Goal: Information Seeking & Learning: Check status

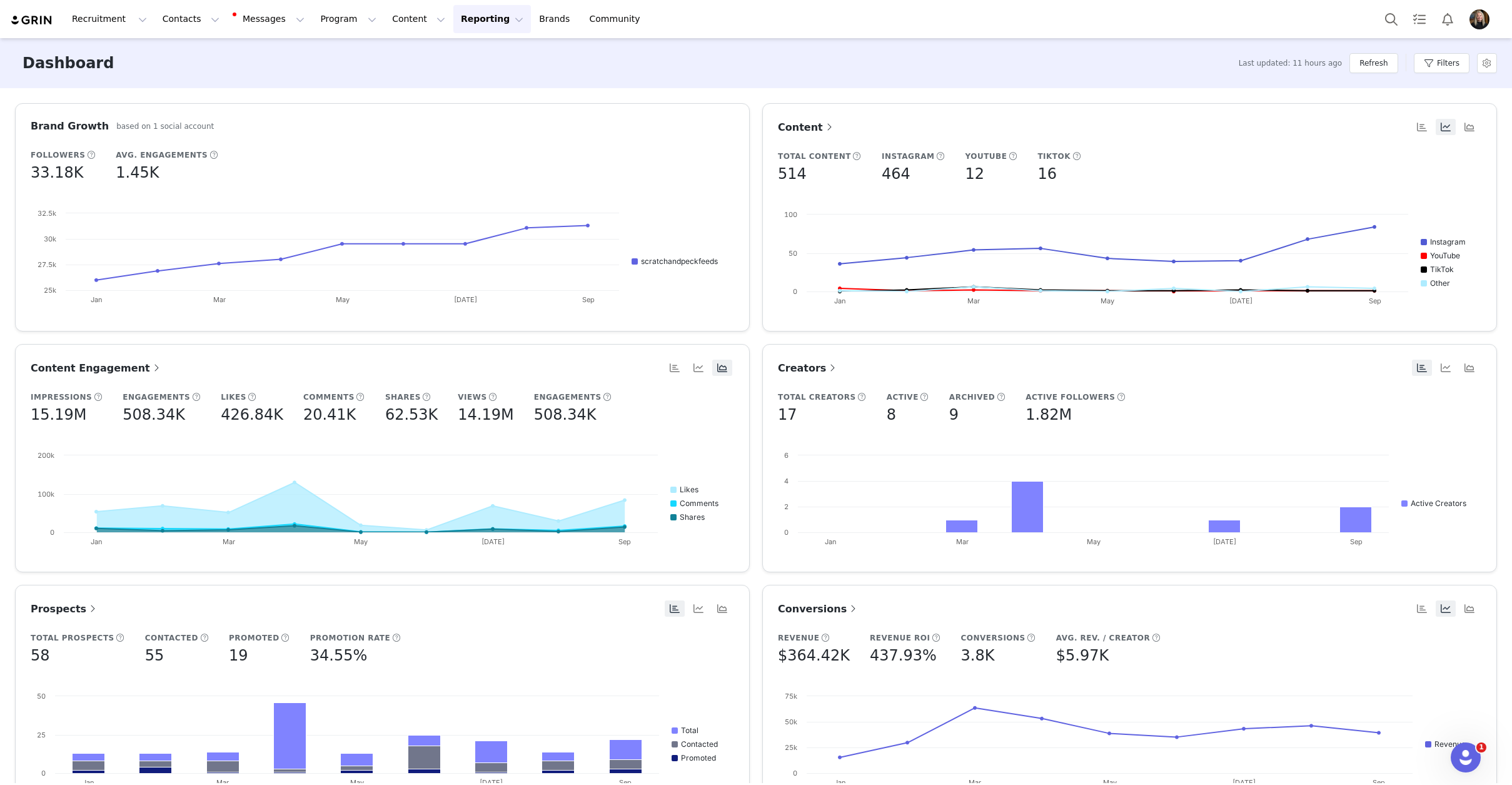
scroll to position [313, 0]
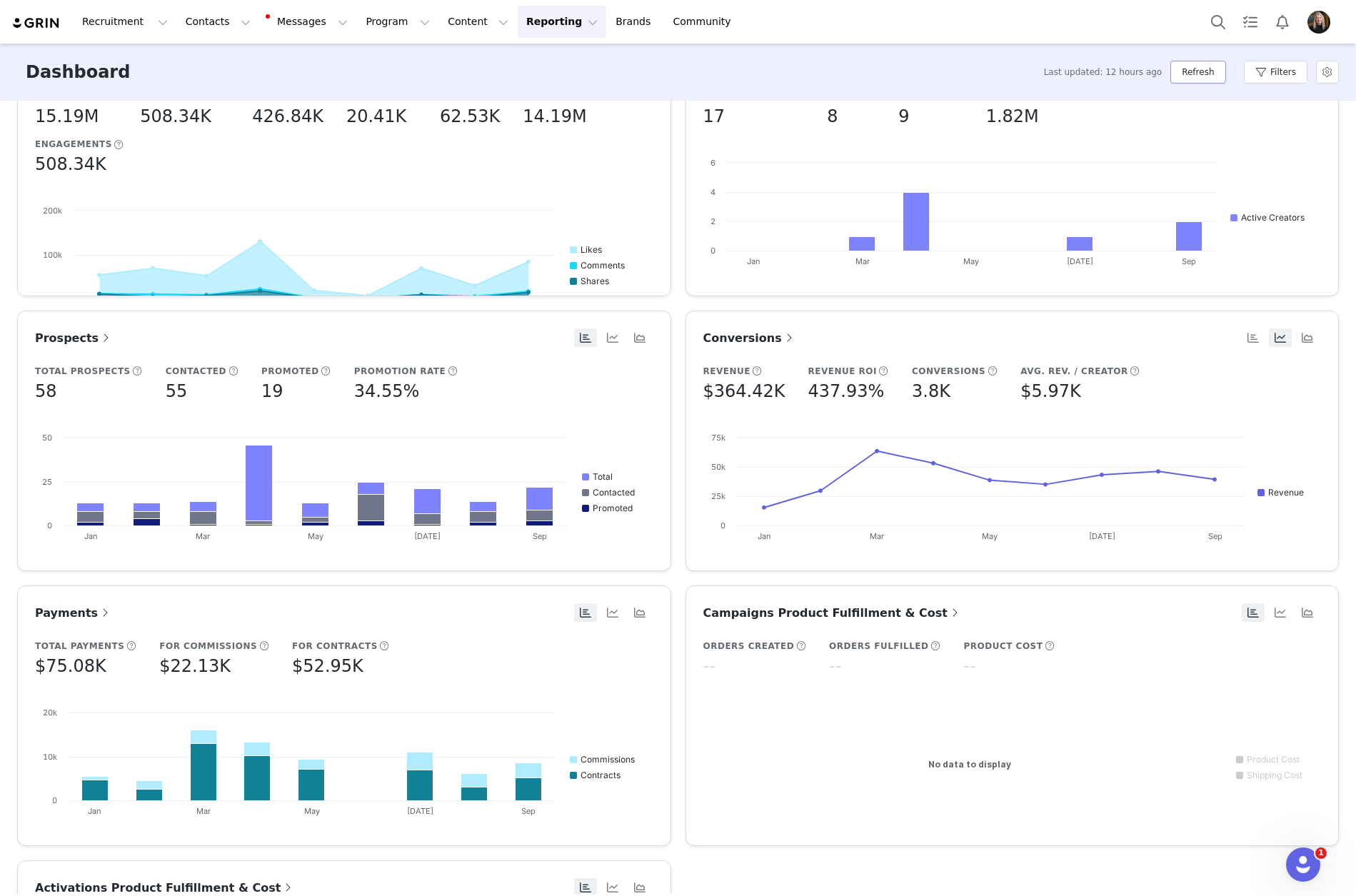
click at [1212, 70] on button "Refresh" at bounding box center [1198, 72] width 55 height 23
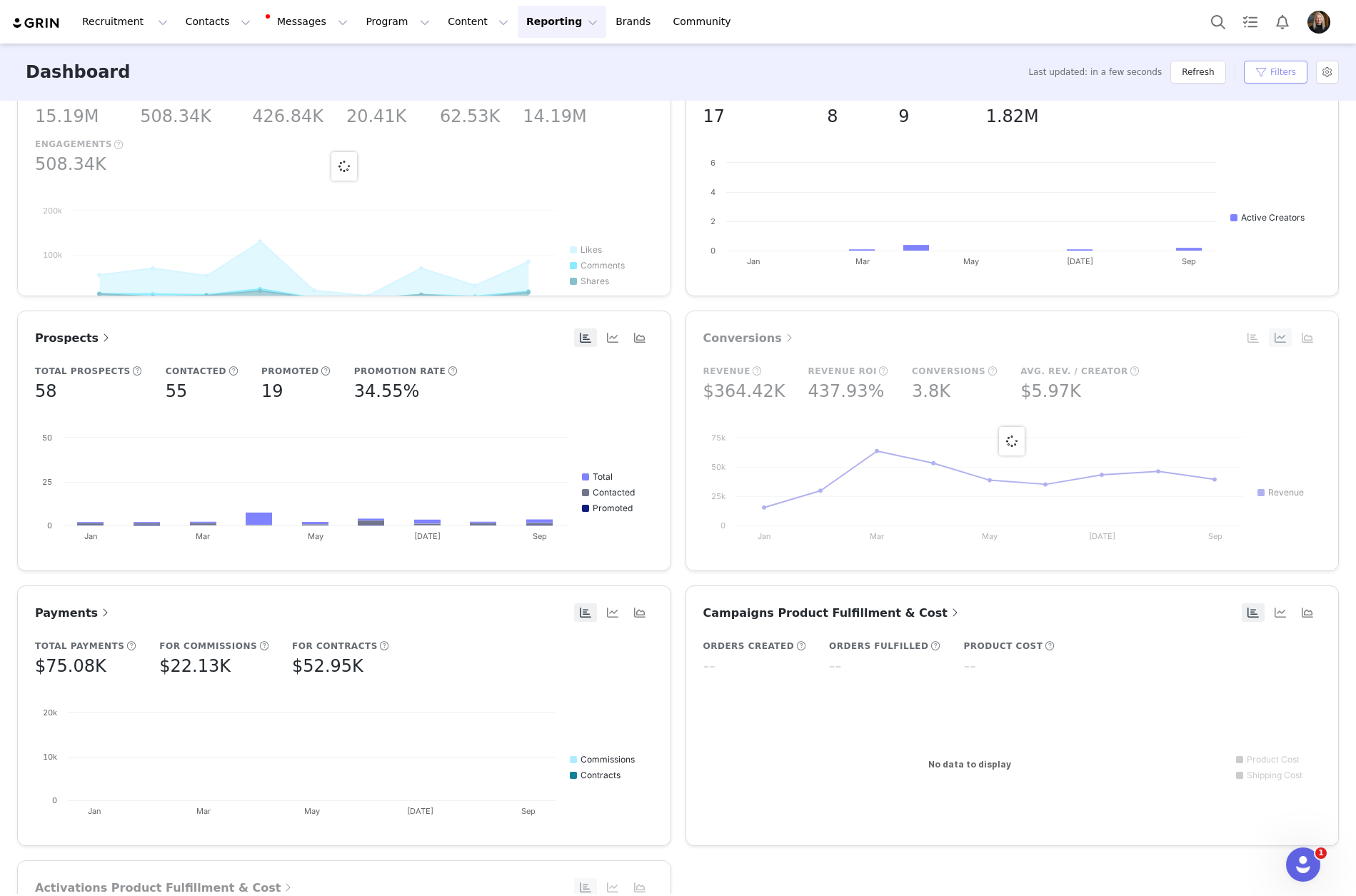
click at [1284, 70] on button "Filters" at bounding box center [1275, 72] width 64 height 23
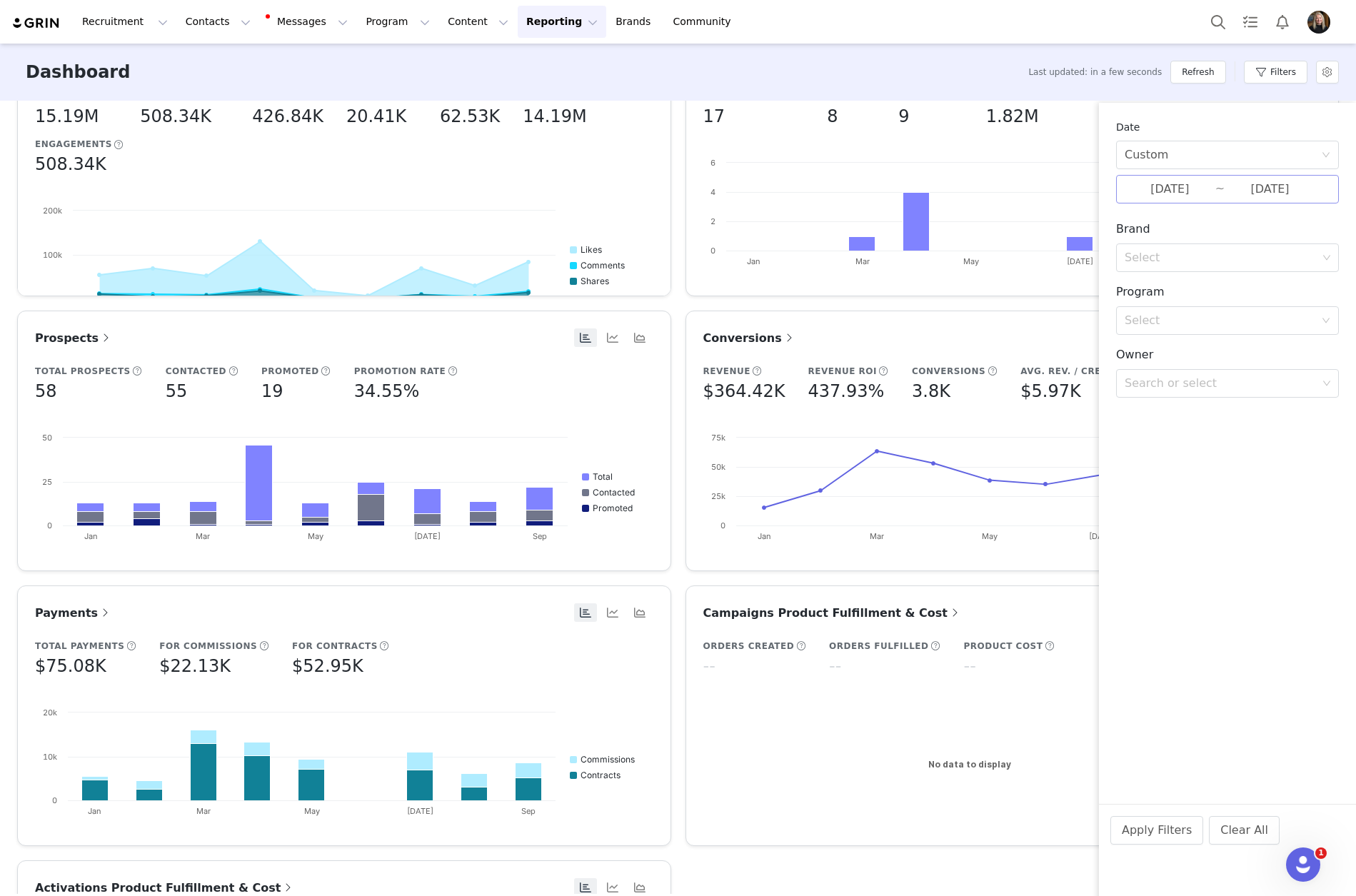
click at [1176, 188] on input "[DATE]" at bounding box center [1170, 189] width 91 height 18
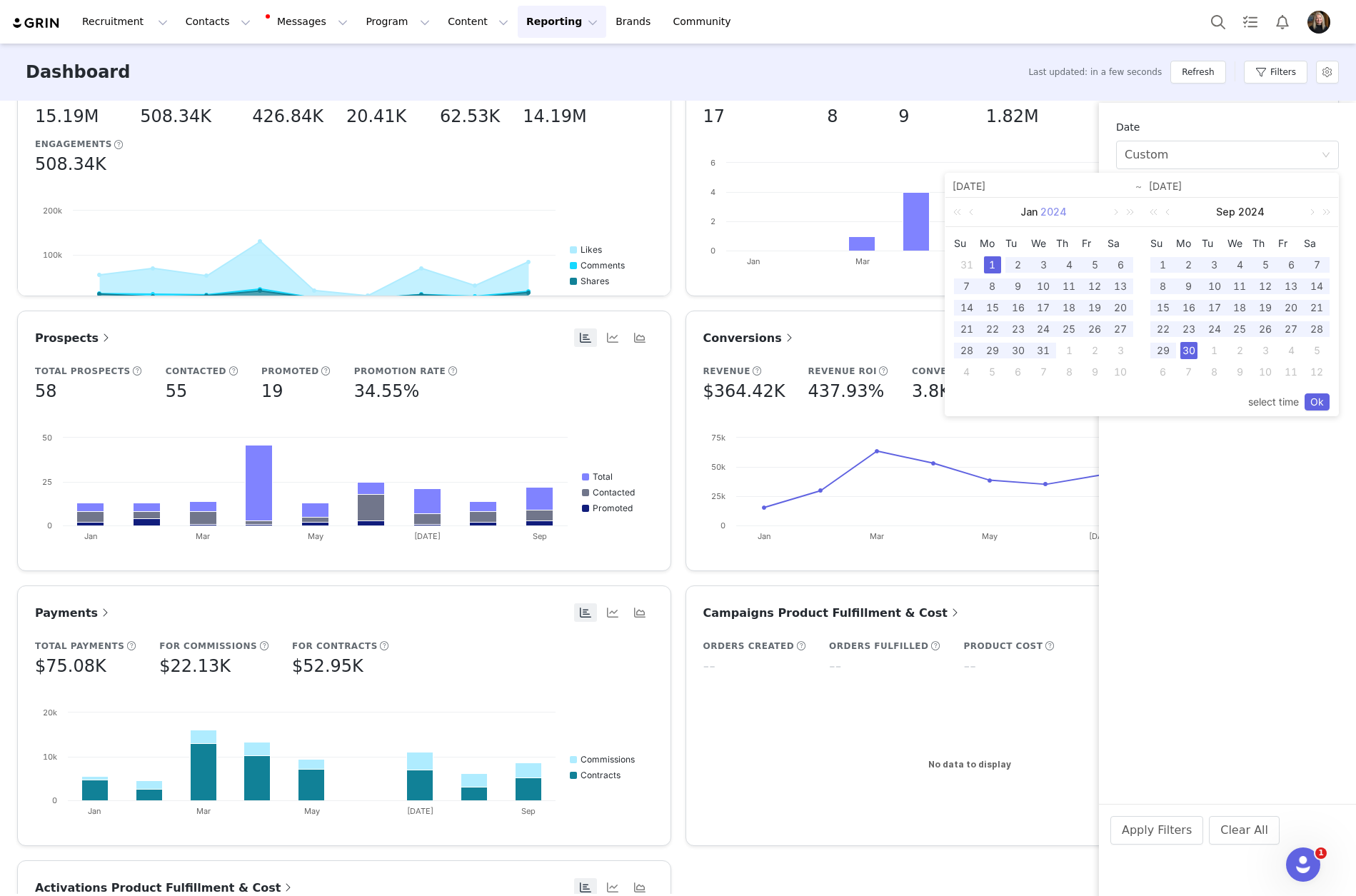
click at [1050, 212] on link "2024" at bounding box center [1054, 212] width 29 height 29
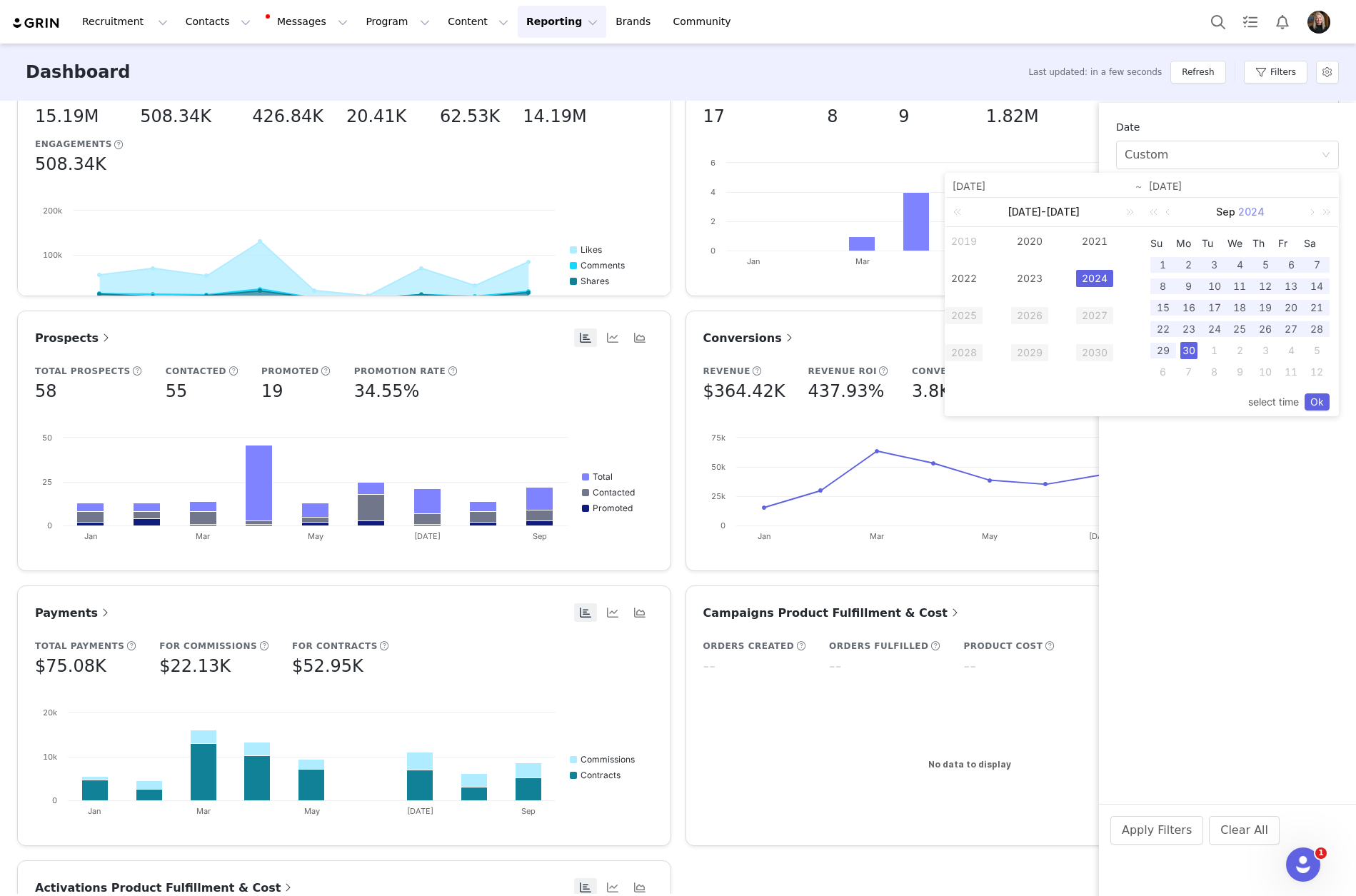
click at [1253, 213] on link "2024" at bounding box center [1252, 212] width 29 height 29
click at [1152, 320] on link "2025" at bounding box center [1161, 315] width 37 height 17
click at [972, 316] on link "2025" at bounding box center [964, 315] width 37 height 17
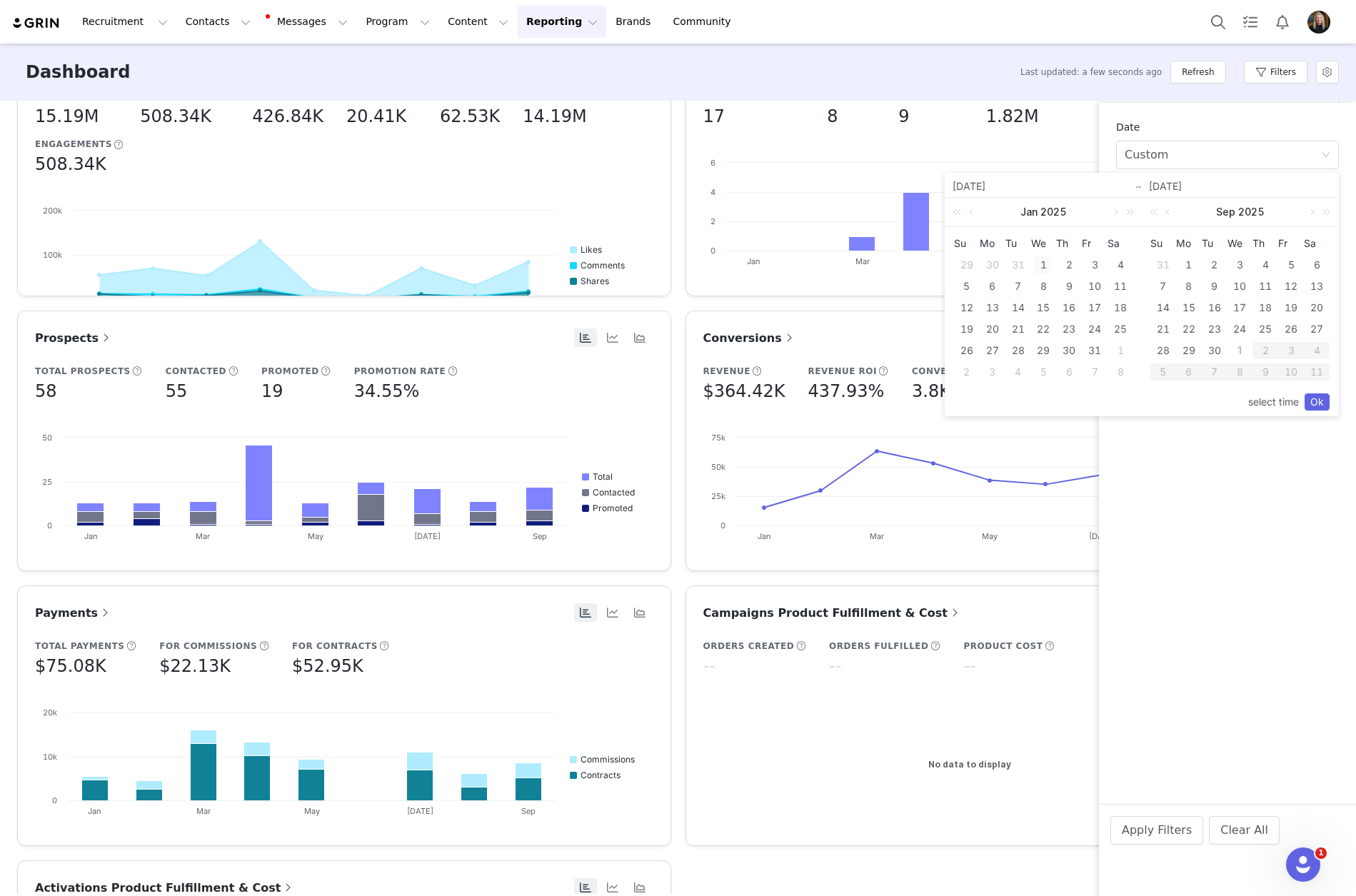
click at [1042, 269] on div "1" at bounding box center [1043, 264] width 17 height 17
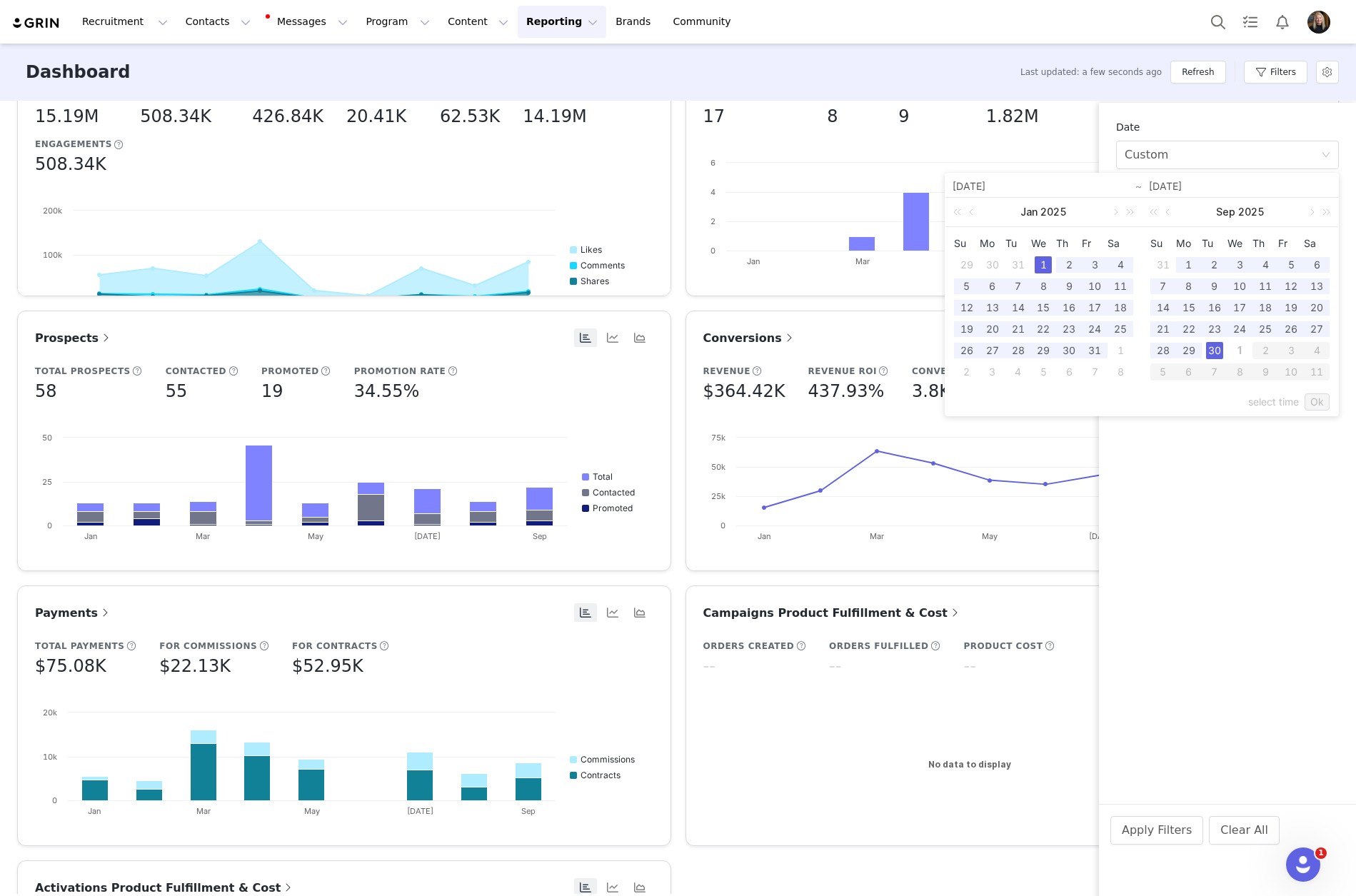
click at [1215, 350] on div "30" at bounding box center [1215, 350] width 17 height 17
type input "[DATE]"
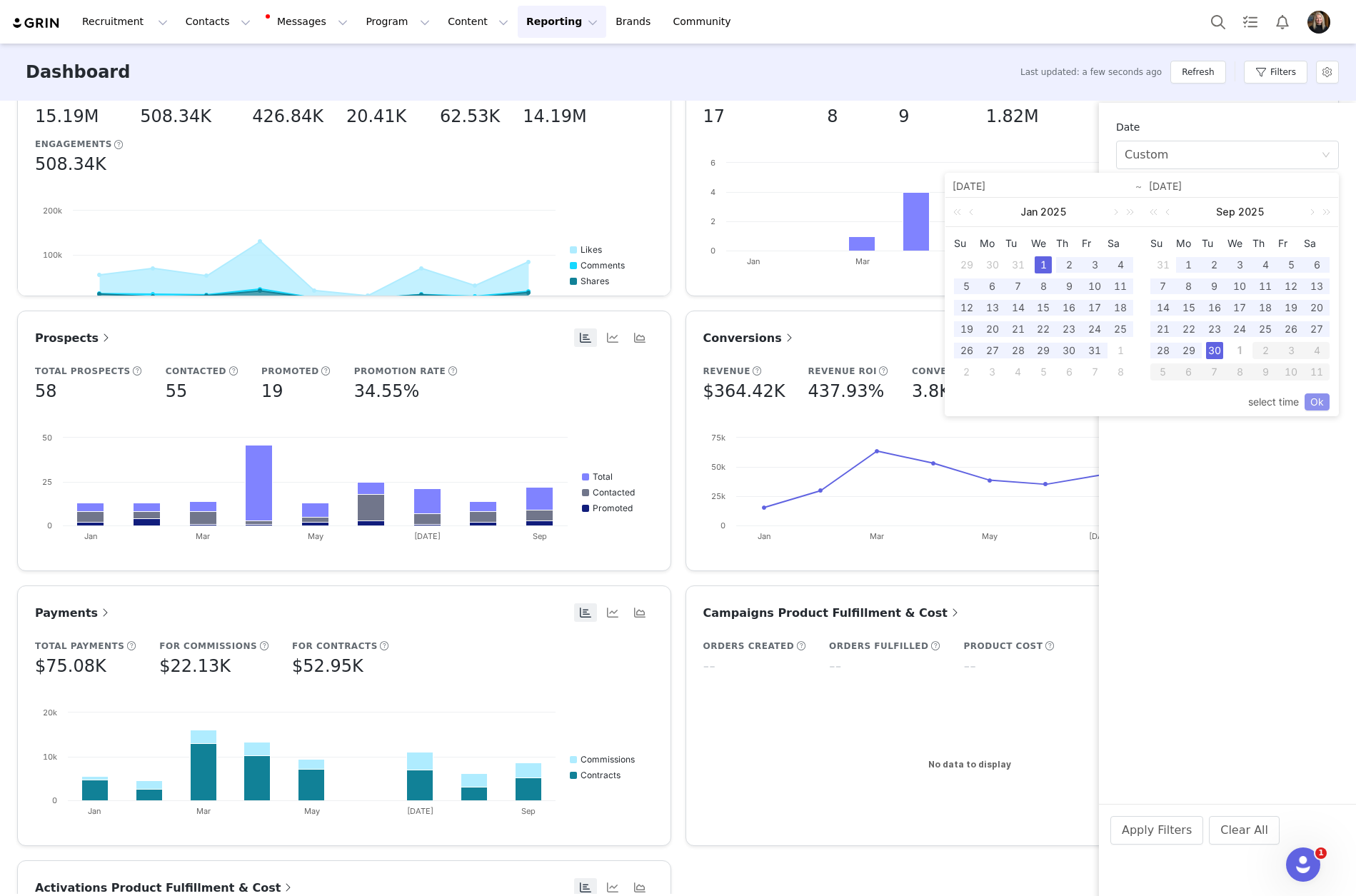
click at [1323, 403] on link "Ok" at bounding box center [1317, 401] width 25 height 17
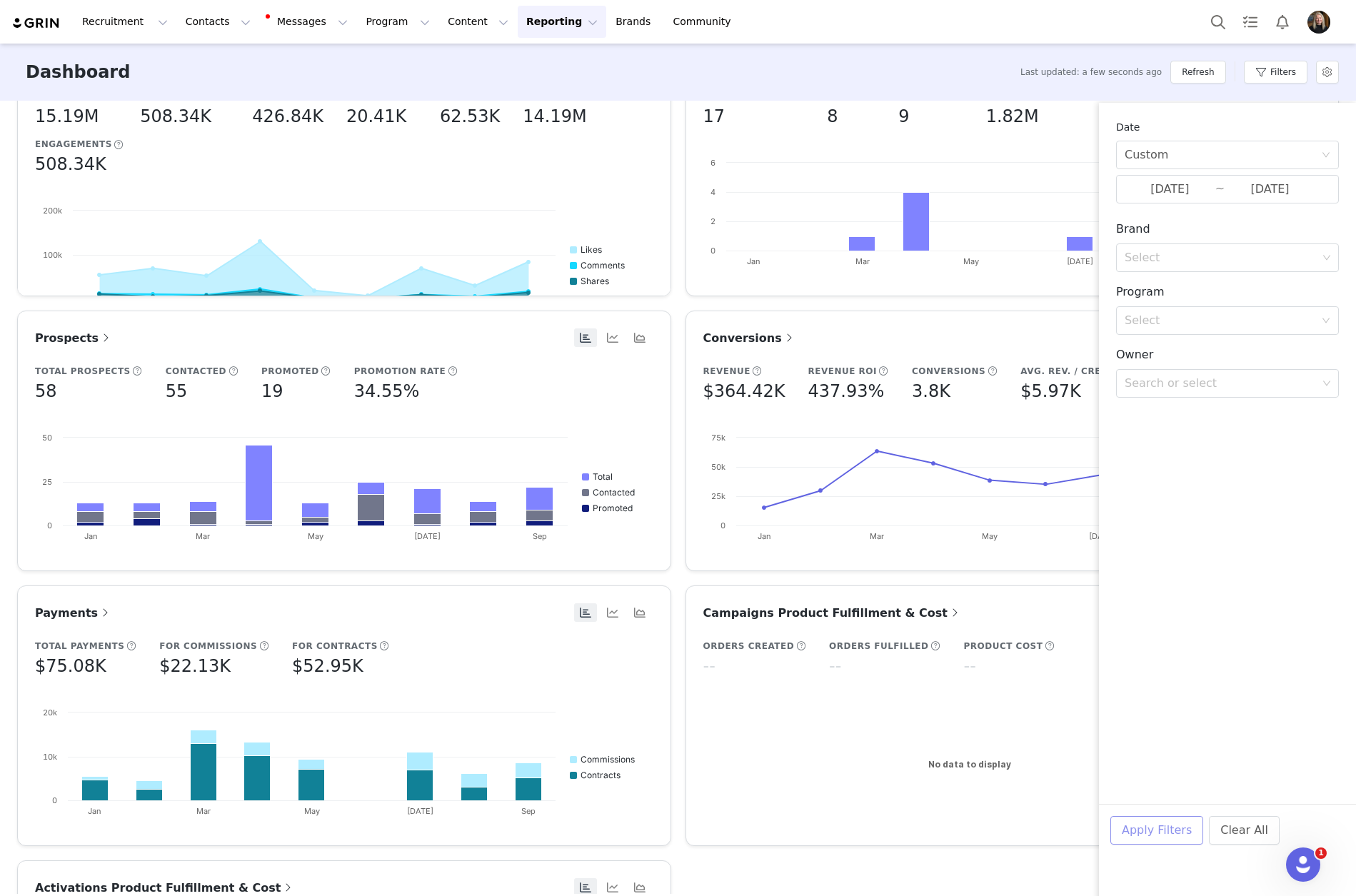
click at [1152, 827] on button "Apply Filters" at bounding box center [1157, 830] width 93 height 29
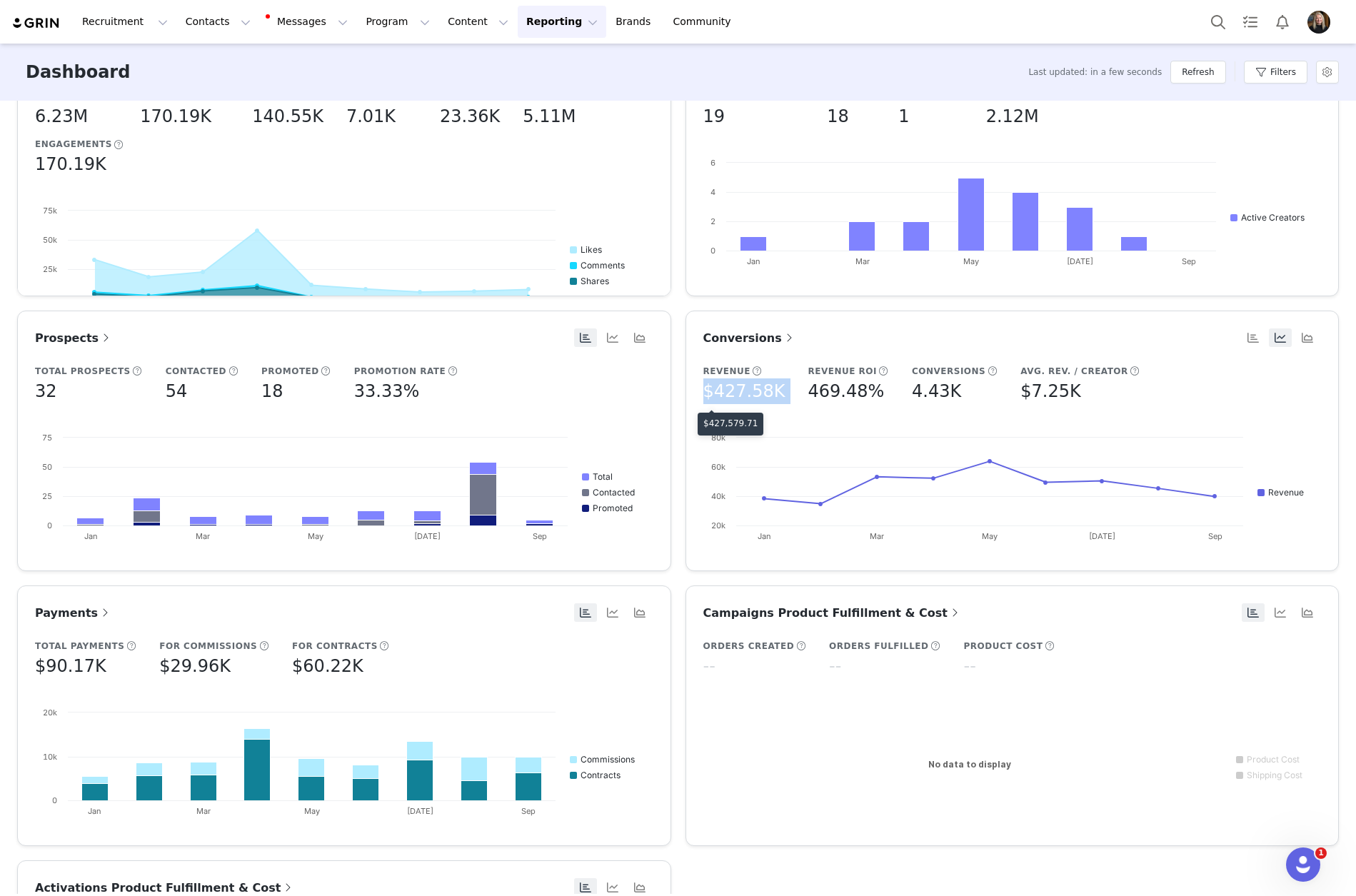
drag, startPoint x: 774, startPoint y: 391, endPoint x: 699, endPoint y: 396, distance: 75.2
click at [704, 396] on div "Revenue $427.58K Revenue ROI 469.48% Conversions 4.43K Avg. Rev. / Creator $7.2…" at bounding box center [934, 394] width 460 height 11
click at [667, 371] on div "Prospects Total Prospects 32 Contacted 54 Promoted 18 Promotion Rate 33.33% Cre…" at bounding box center [344, 441] width 668 height 261
click at [1182, 70] on button "Refresh" at bounding box center [1198, 72] width 55 height 23
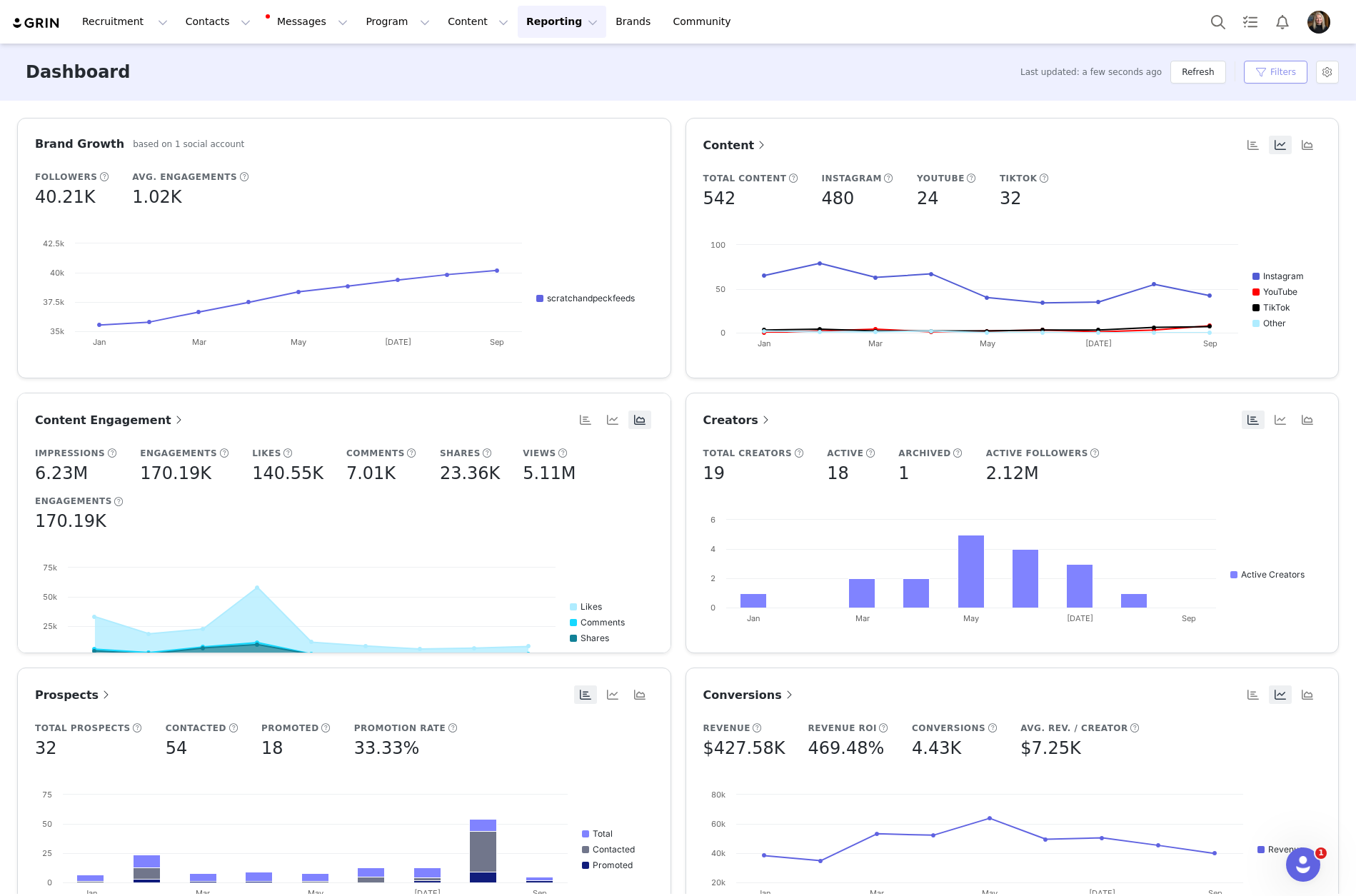
click at [1271, 69] on button "Filters" at bounding box center [1275, 72] width 64 height 23
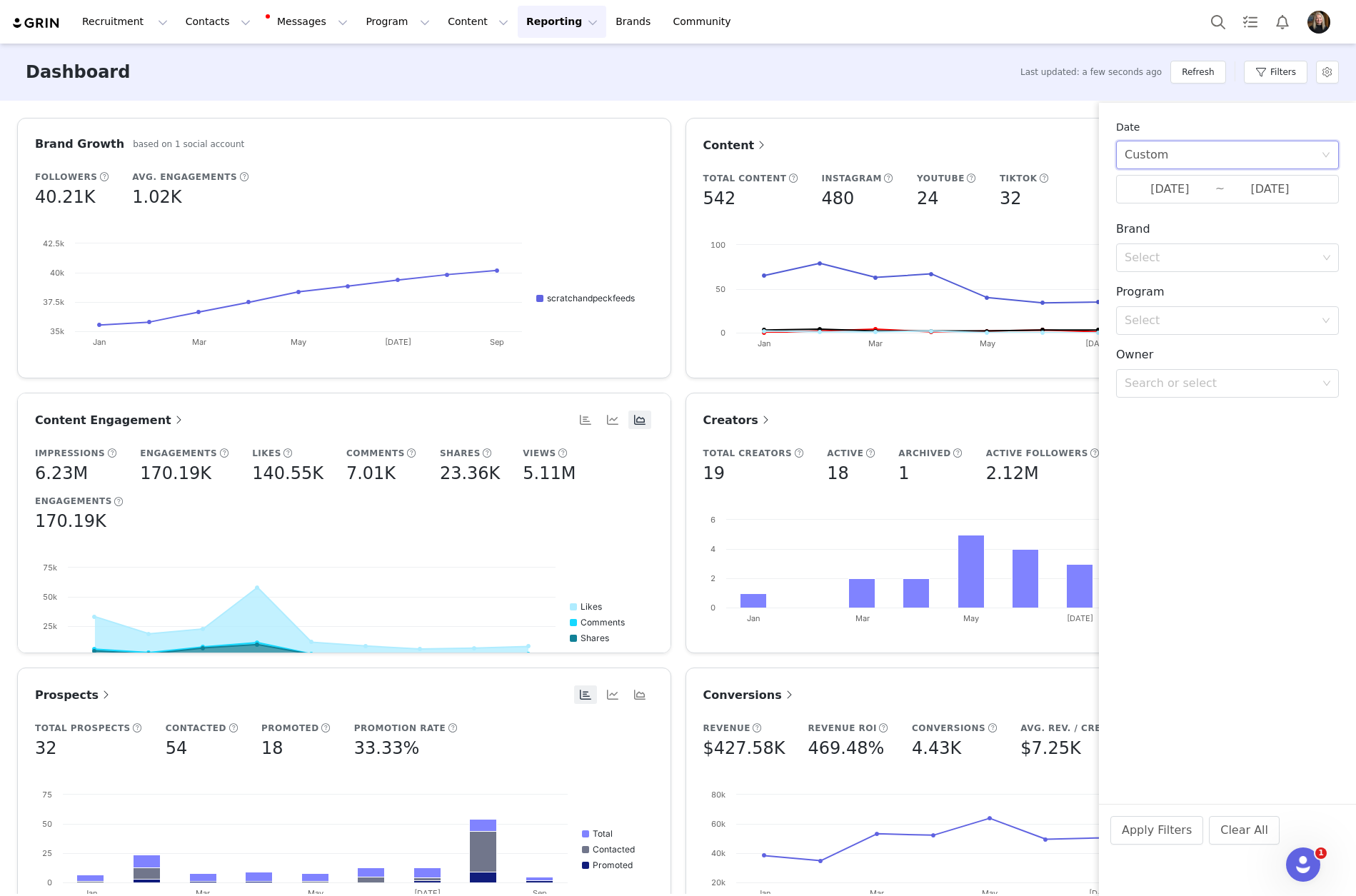
click at [1185, 156] on div "Custom" at bounding box center [1223, 154] width 196 height 27
click at [1185, 155] on div "Custom" at bounding box center [1223, 154] width 196 height 27
click at [1171, 187] on input "[DATE]" at bounding box center [1170, 189] width 91 height 18
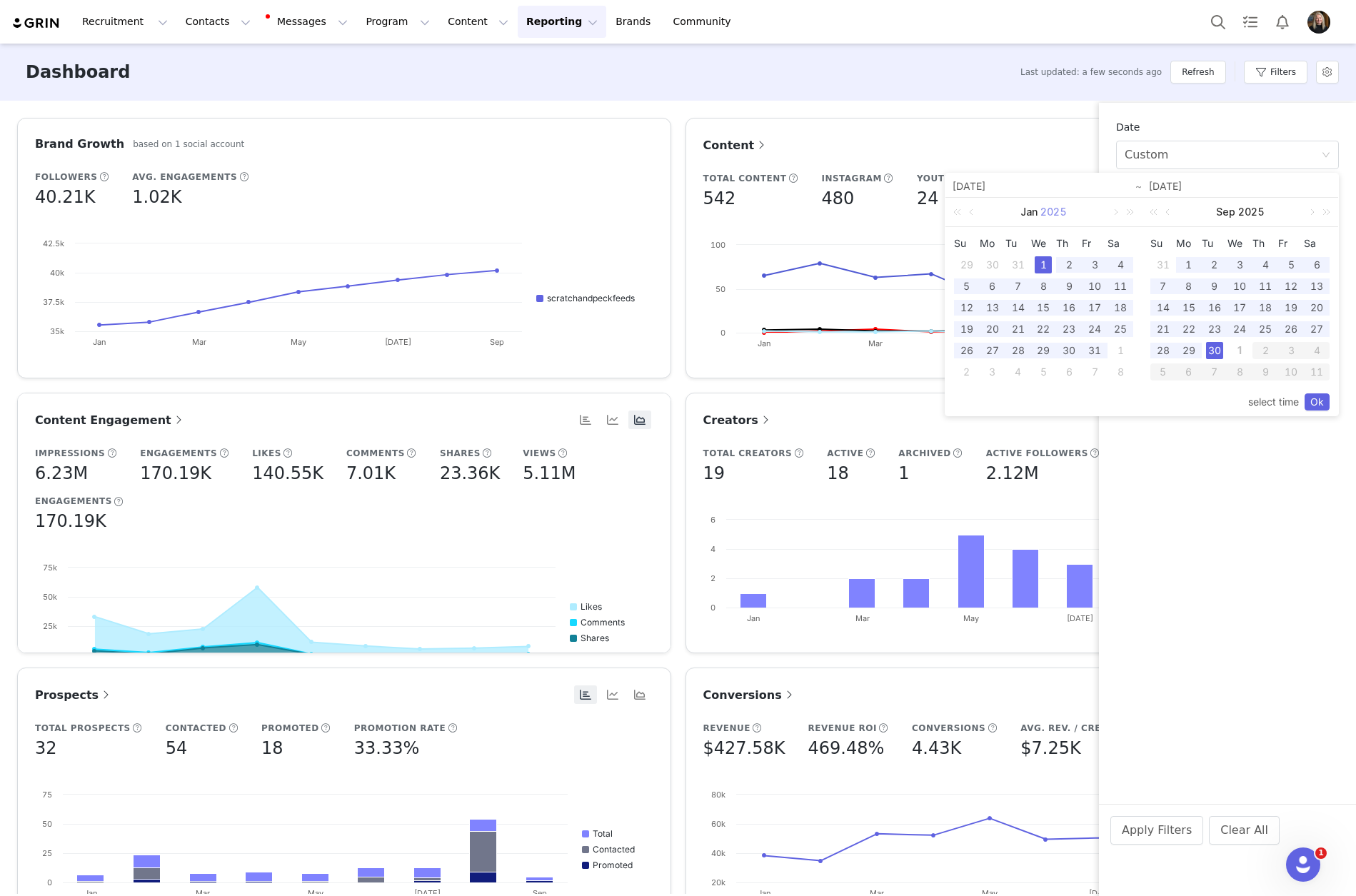
click at [1055, 223] on link "2025" at bounding box center [1054, 212] width 29 height 29
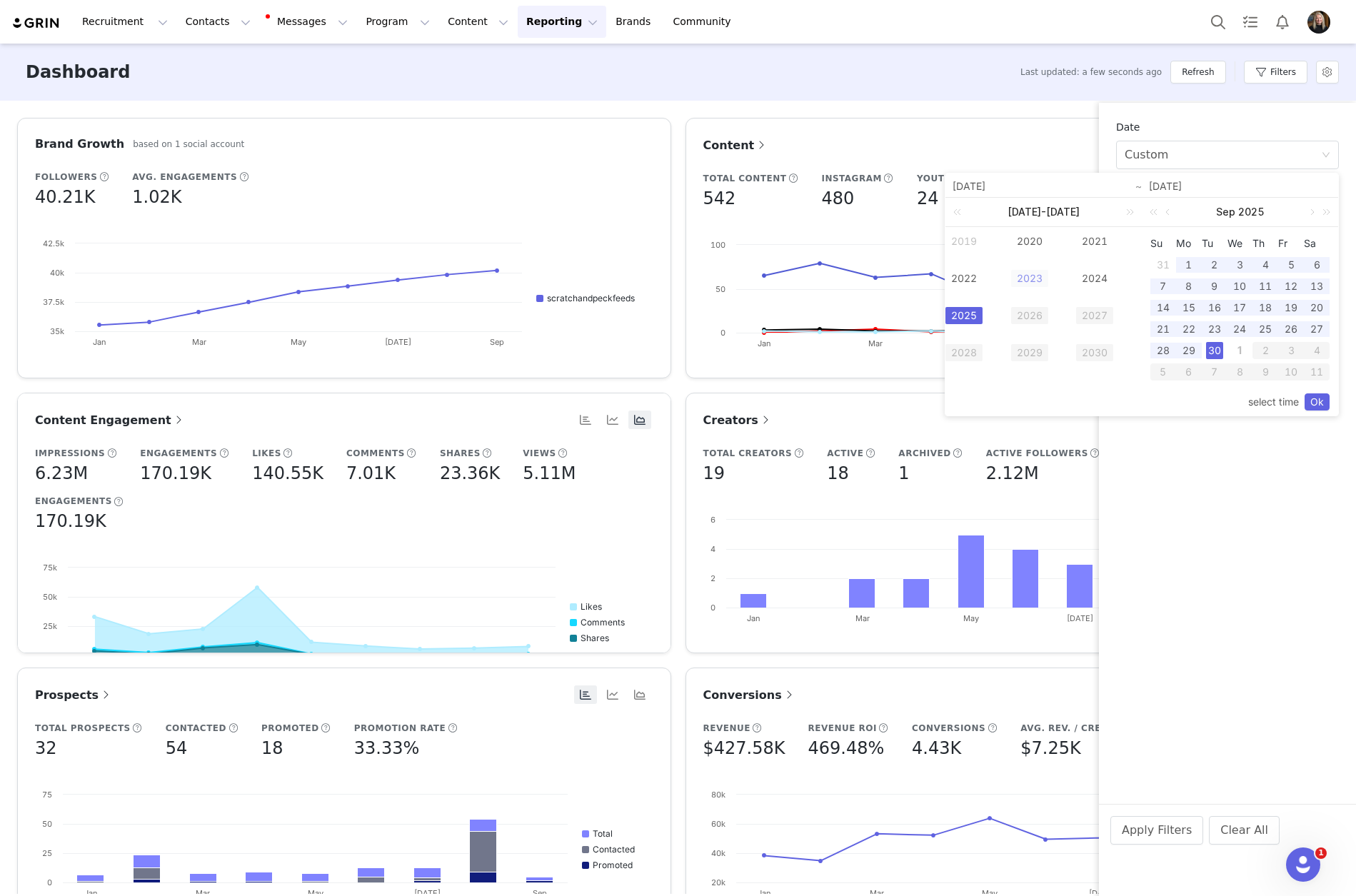
click at [1040, 276] on link "2023" at bounding box center [1029, 278] width 37 height 17
click at [966, 264] on div "1" at bounding box center [966, 264] width 17 height 17
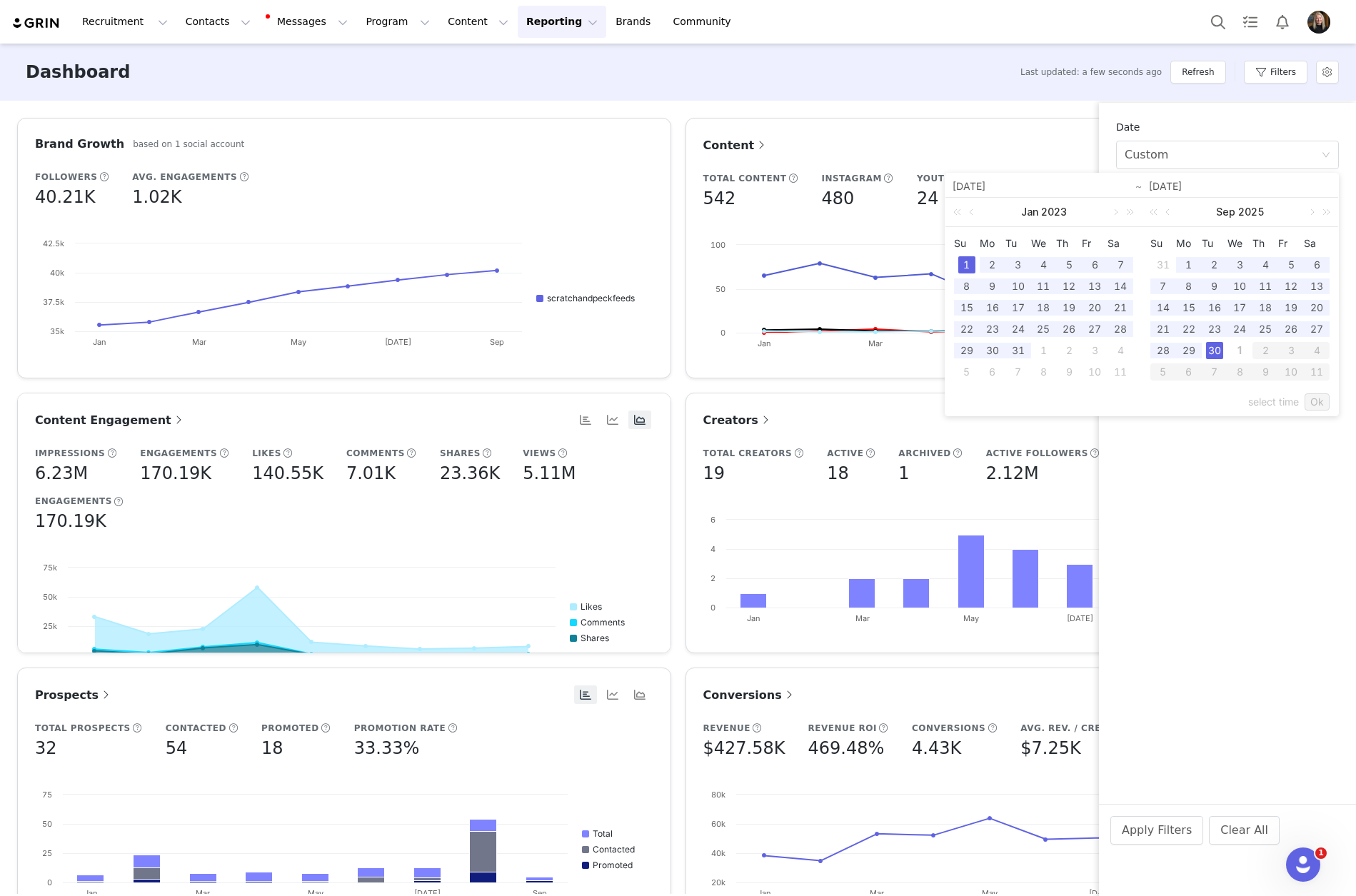
click at [1221, 352] on div "30" at bounding box center [1215, 350] width 17 height 17
type input "[DATE]"
click at [1323, 407] on link "Ok" at bounding box center [1317, 401] width 25 height 17
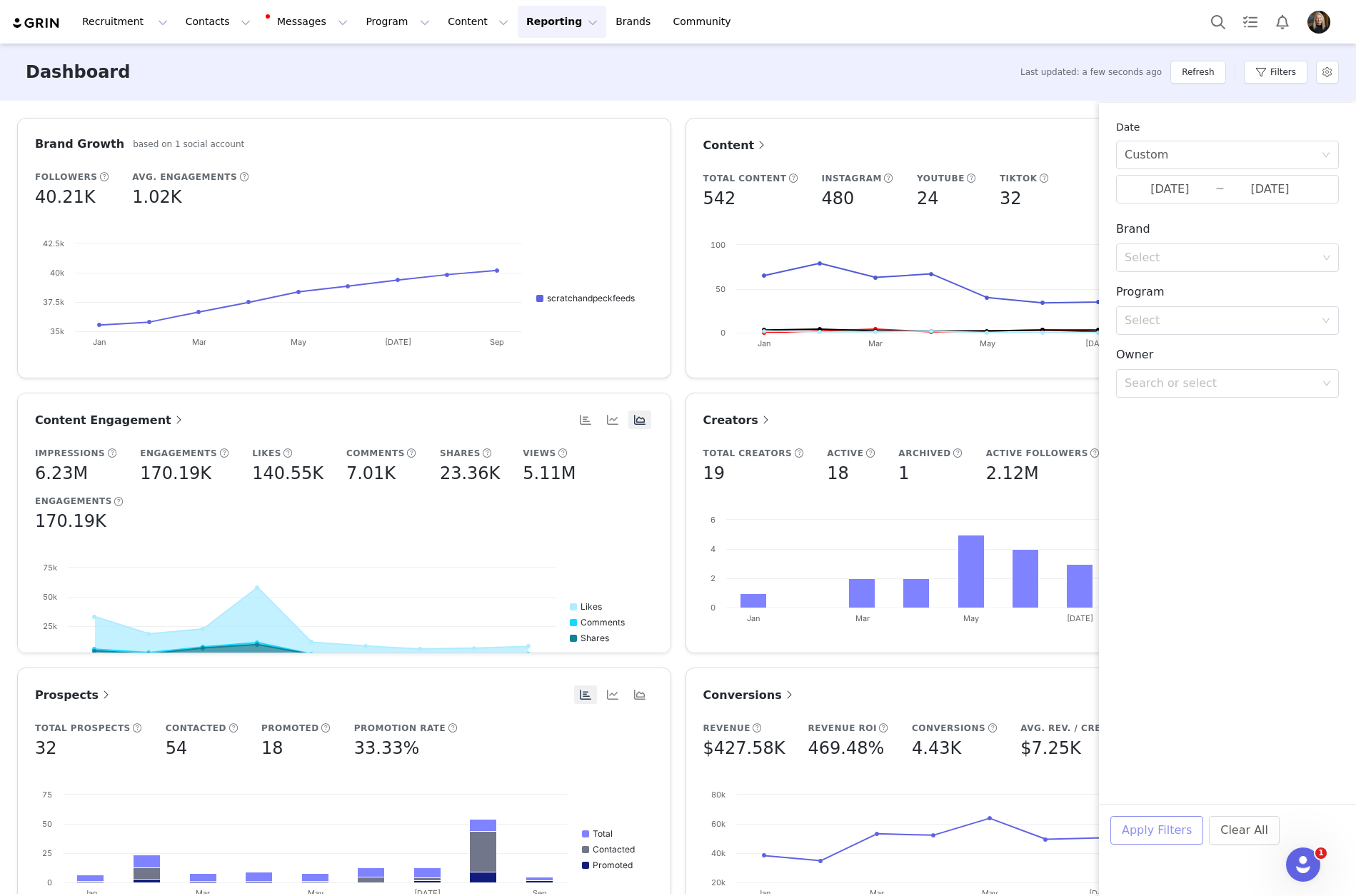
click at [1171, 835] on button "Apply Filters" at bounding box center [1157, 830] width 93 height 29
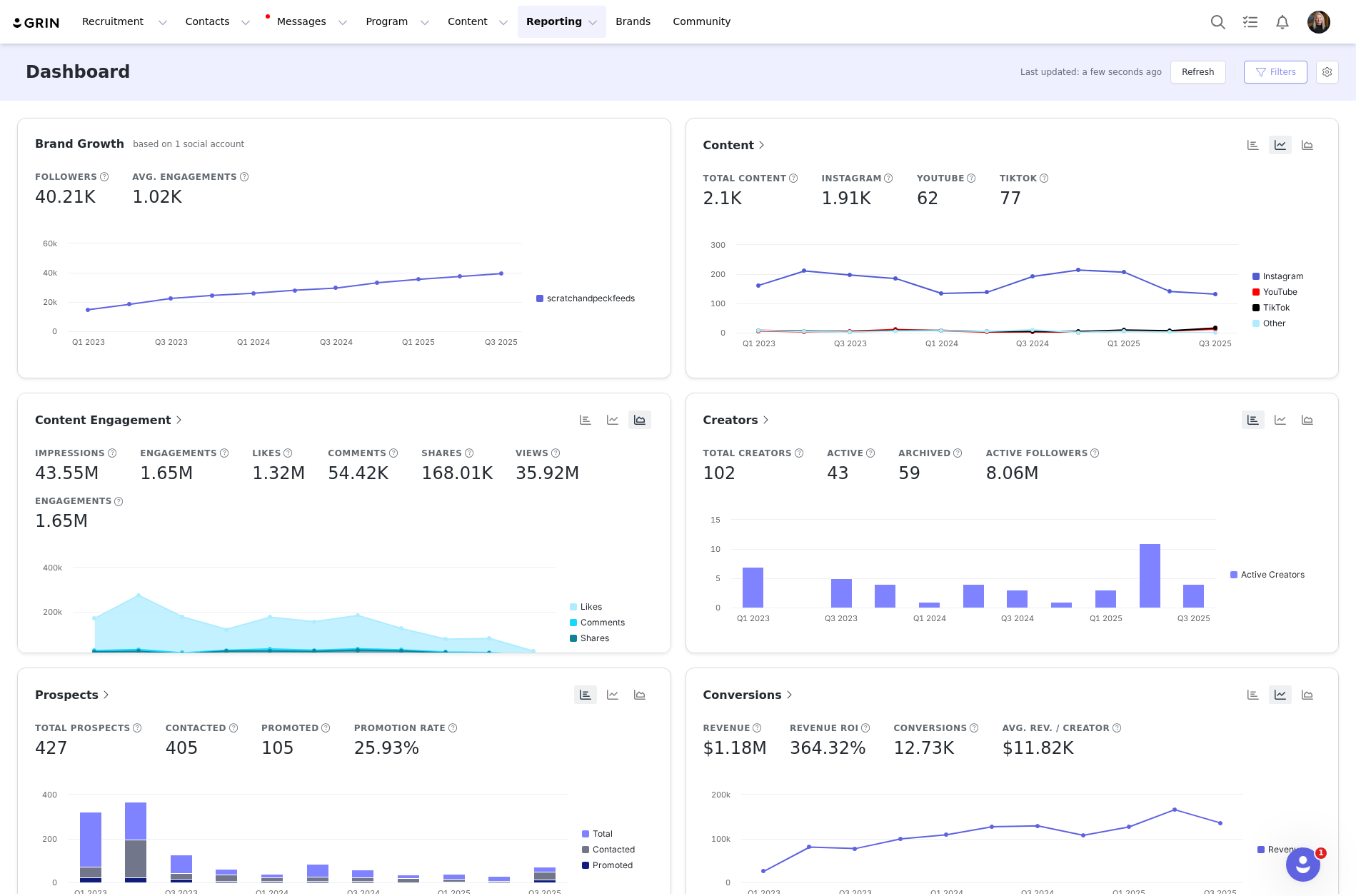
click at [1276, 73] on button "Filters" at bounding box center [1275, 72] width 64 height 23
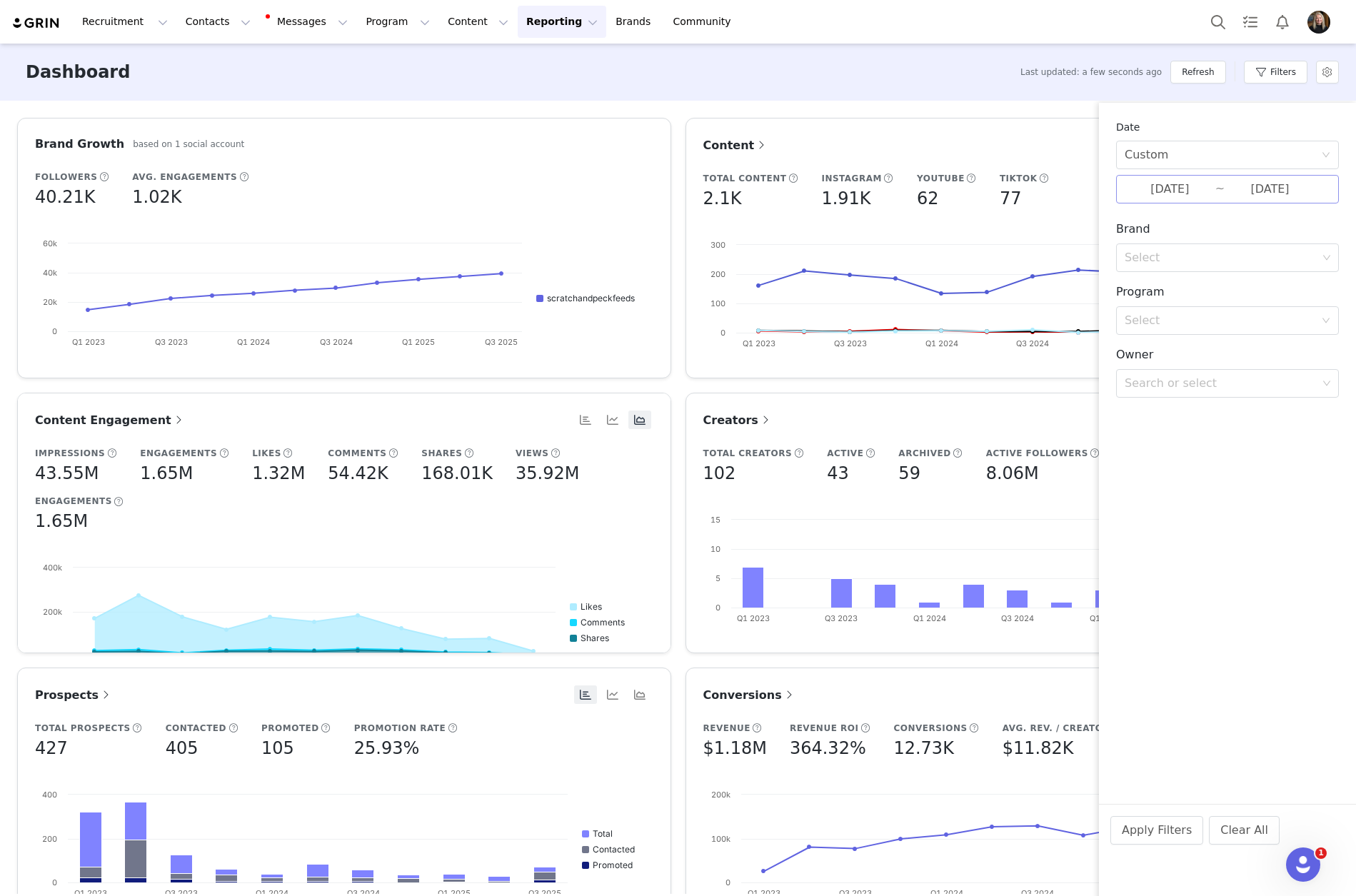
click at [1181, 194] on input "[DATE]" at bounding box center [1170, 189] width 91 height 18
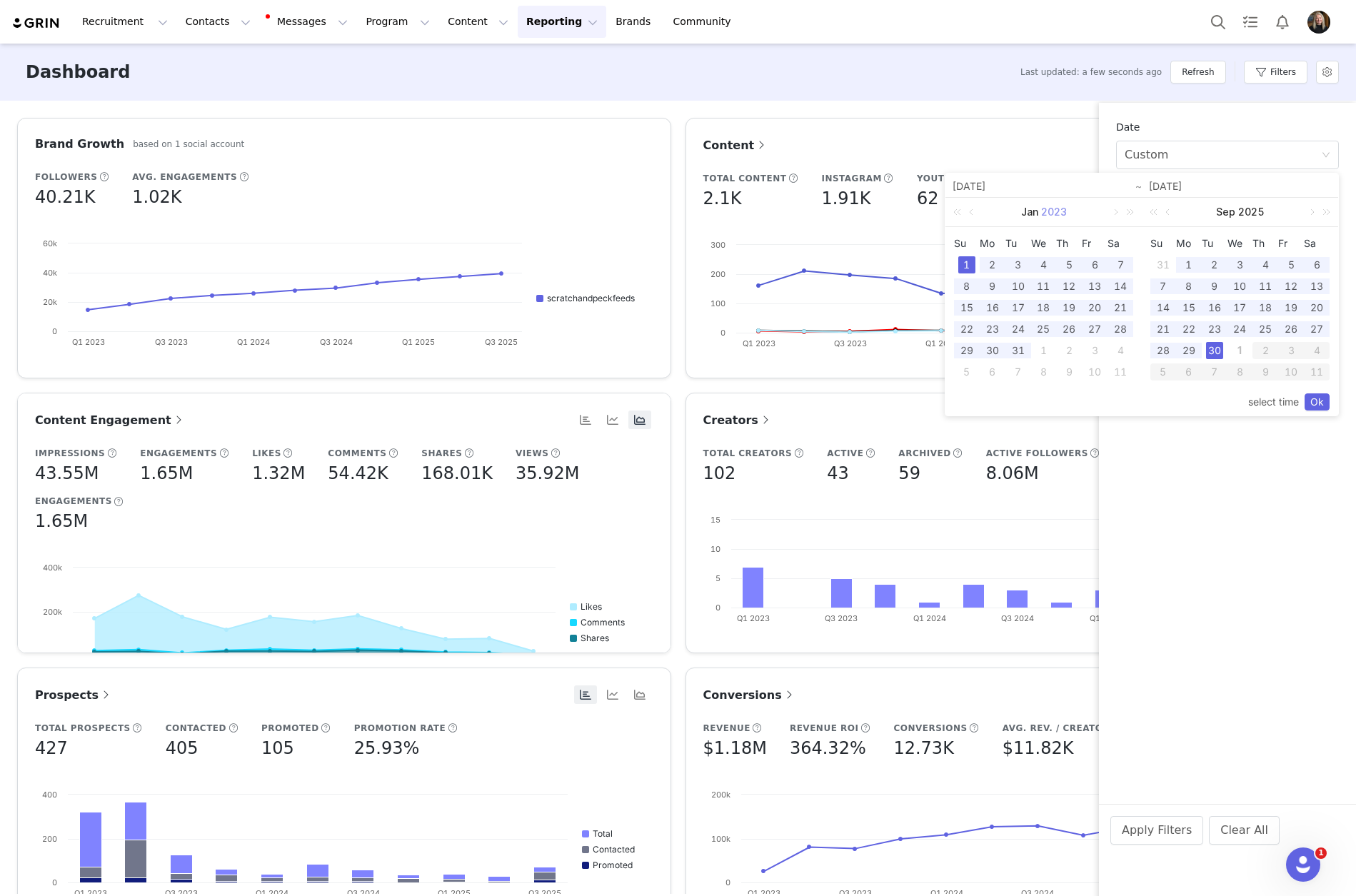
click at [1046, 212] on link "2023" at bounding box center [1054, 212] width 29 height 29
click at [1084, 275] on link "2024" at bounding box center [1095, 278] width 37 height 17
click at [1117, 206] on link at bounding box center [1115, 212] width 13 height 29
click at [1117, 211] on link at bounding box center [1115, 212] width 13 height 29
click at [1117, 209] on link at bounding box center [1115, 212] width 13 height 29
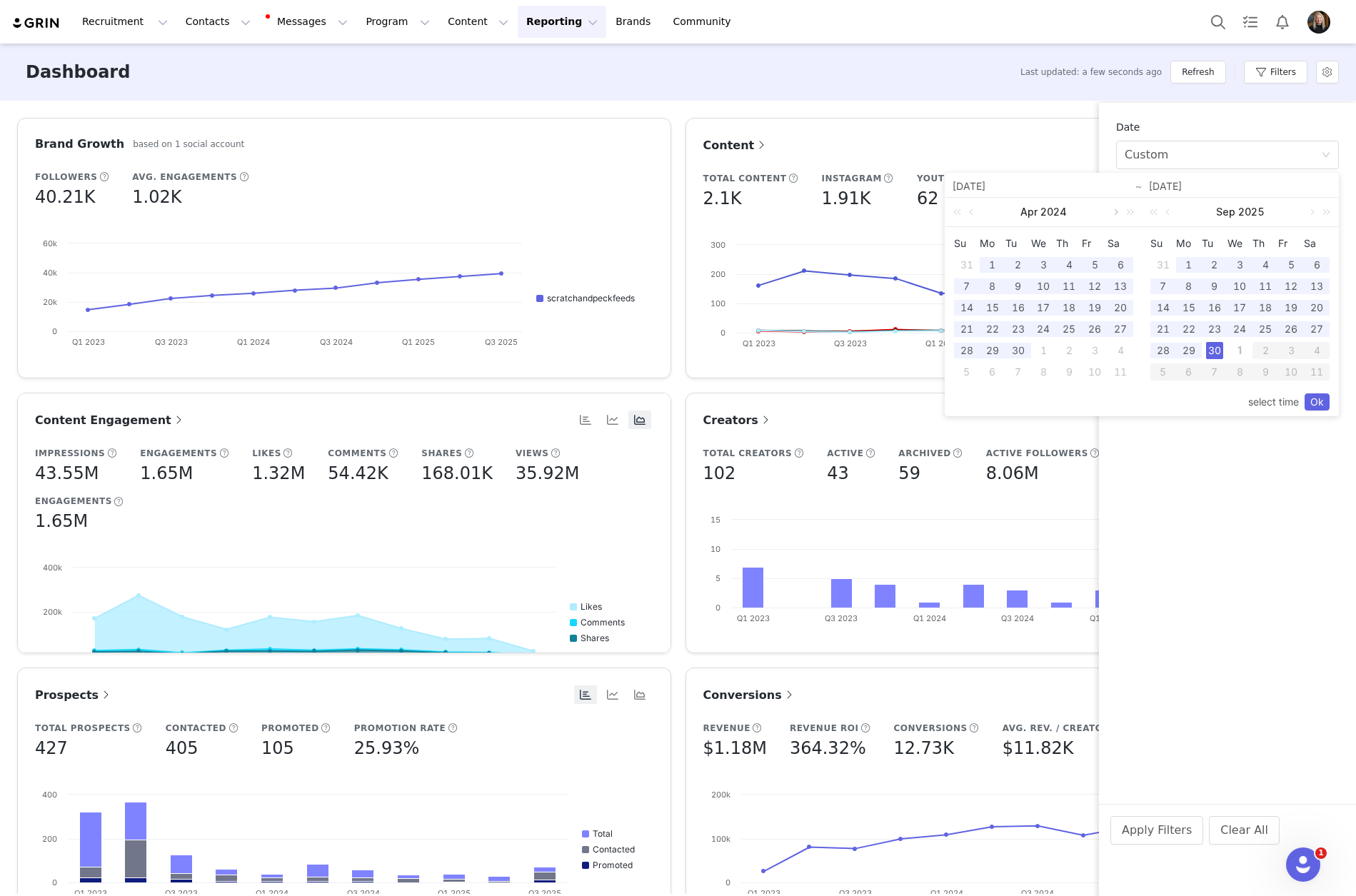
click at [1117, 209] on link at bounding box center [1115, 212] width 13 height 29
click at [1049, 211] on link "2024" at bounding box center [1054, 212] width 29 height 29
click at [952, 314] on link "2025" at bounding box center [964, 315] width 37 height 17
click at [1118, 212] on link at bounding box center [1115, 212] width 13 height 29
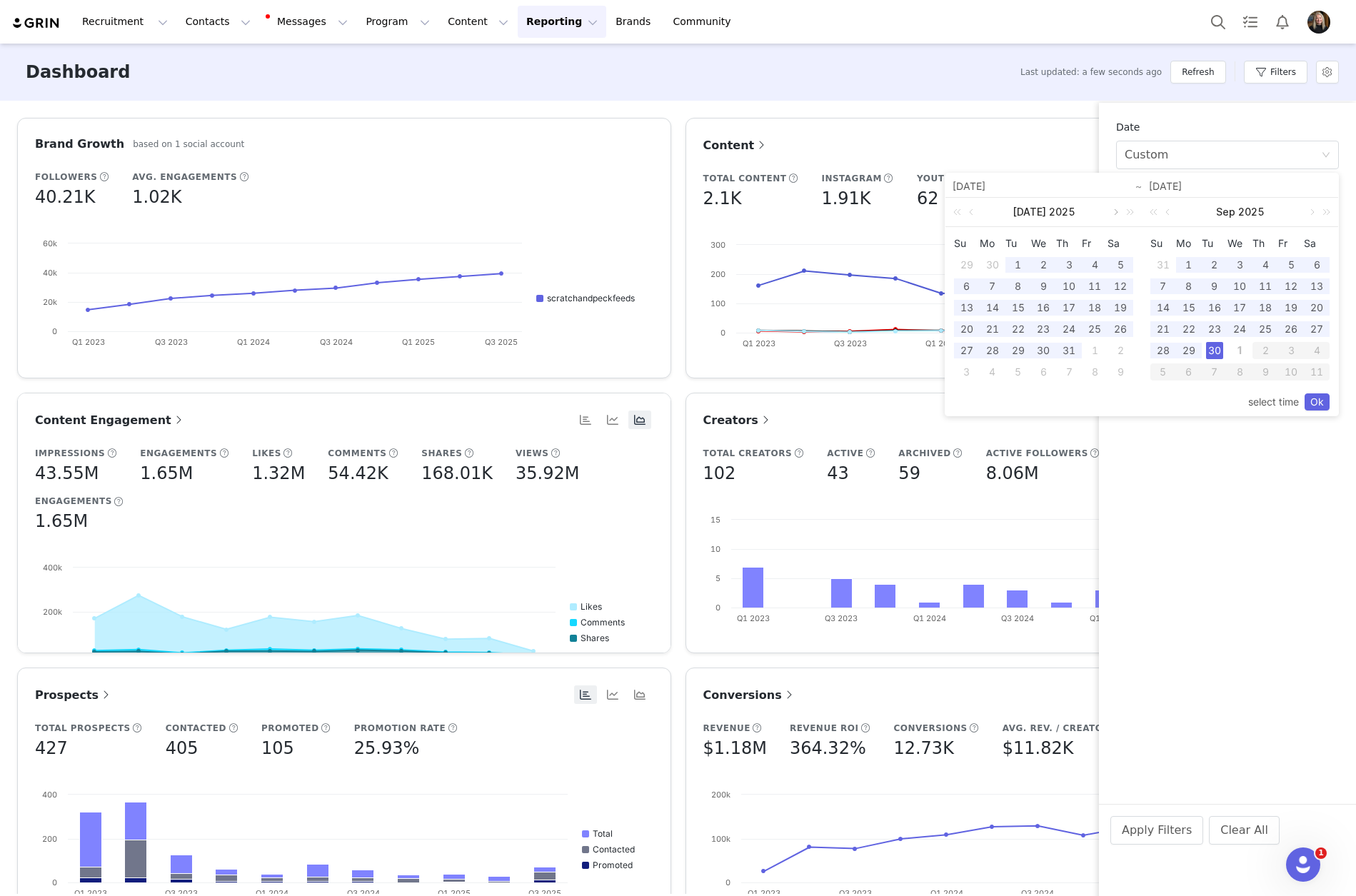
click at [1116, 209] on link at bounding box center [1115, 212] width 13 height 29
click at [1116, 209] on div "[DATE]" at bounding box center [1044, 212] width 196 height 29
click at [975, 204] on link at bounding box center [973, 212] width 13 height 29
click at [1062, 212] on link "2025" at bounding box center [1062, 212] width 29 height 29
click at [1109, 279] on link "2024" at bounding box center [1095, 278] width 37 height 17
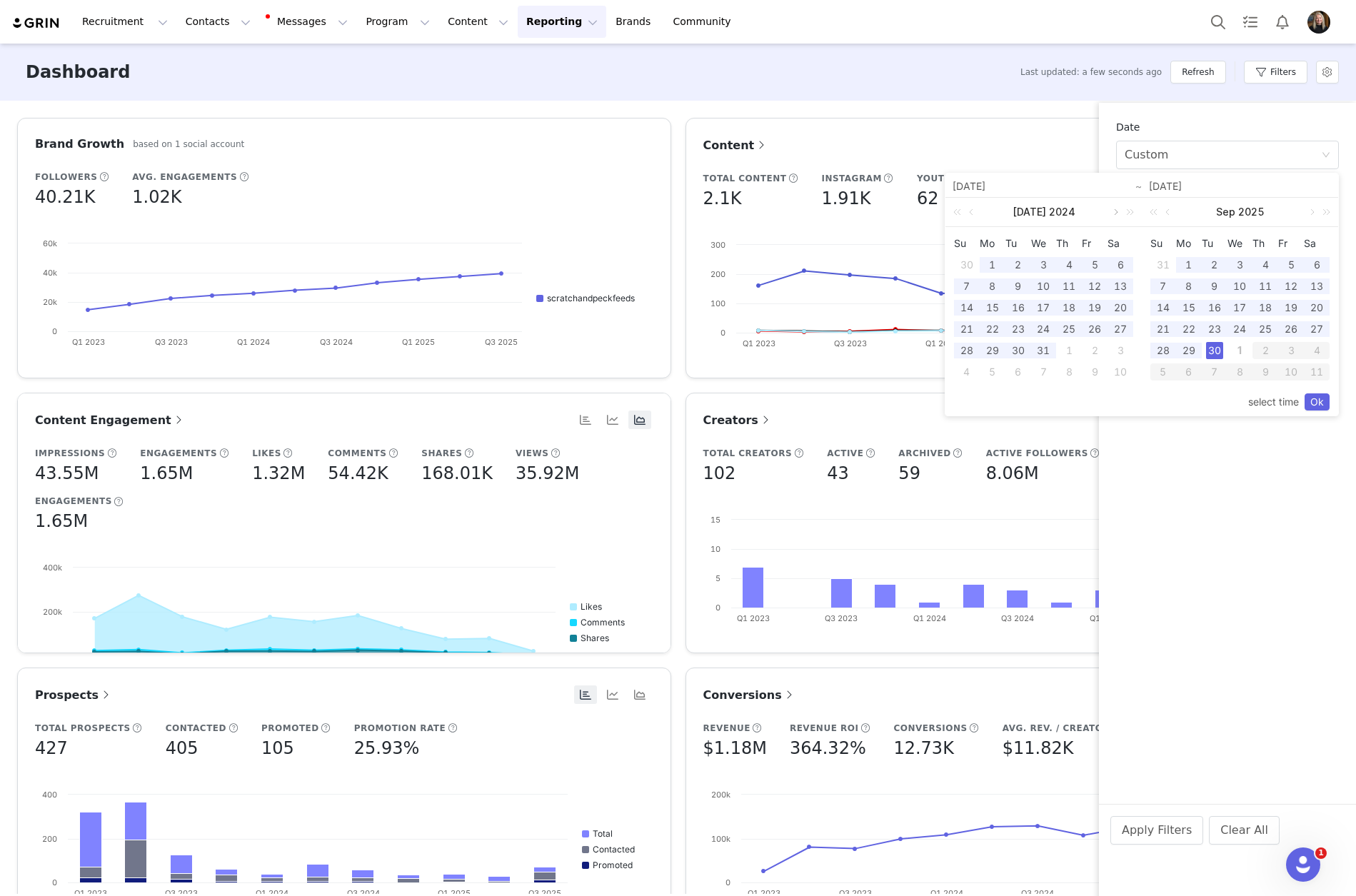
click at [1116, 213] on link at bounding box center [1115, 212] width 13 height 29
click at [1115, 213] on link at bounding box center [1115, 212] width 13 height 29
click at [1013, 265] on div "1" at bounding box center [1018, 264] width 17 height 17
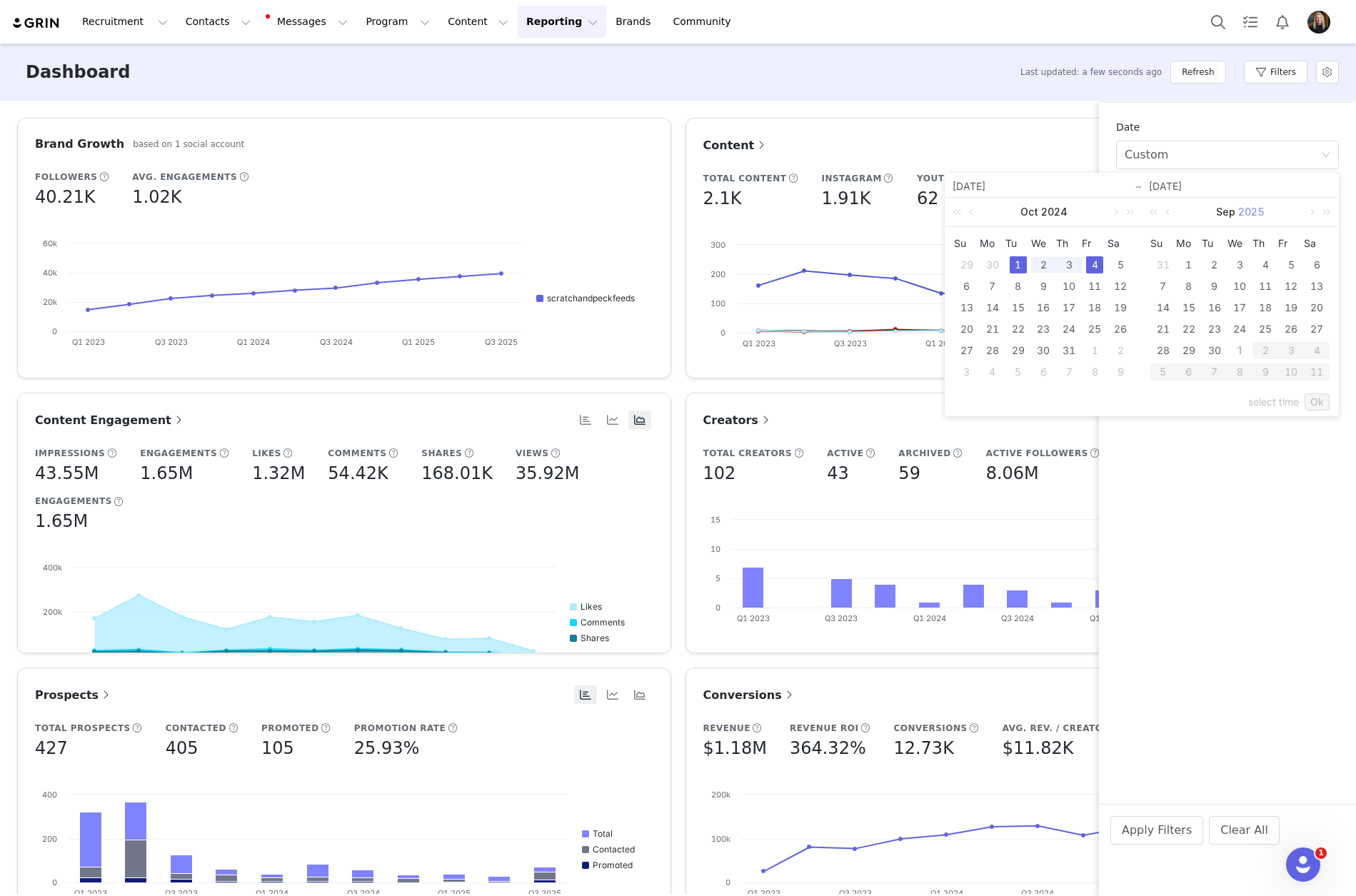
click at [1248, 210] on link "2025" at bounding box center [1252, 212] width 29 height 29
click at [1291, 277] on link "2024" at bounding box center [1291, 278] width 37 height 17
click at [1166, 309] on link "2025" at bounding box center [1161, 315] width 37 height 17
click at [1174, 214] on link at bounding box center [1169, 212] width 13 height 29
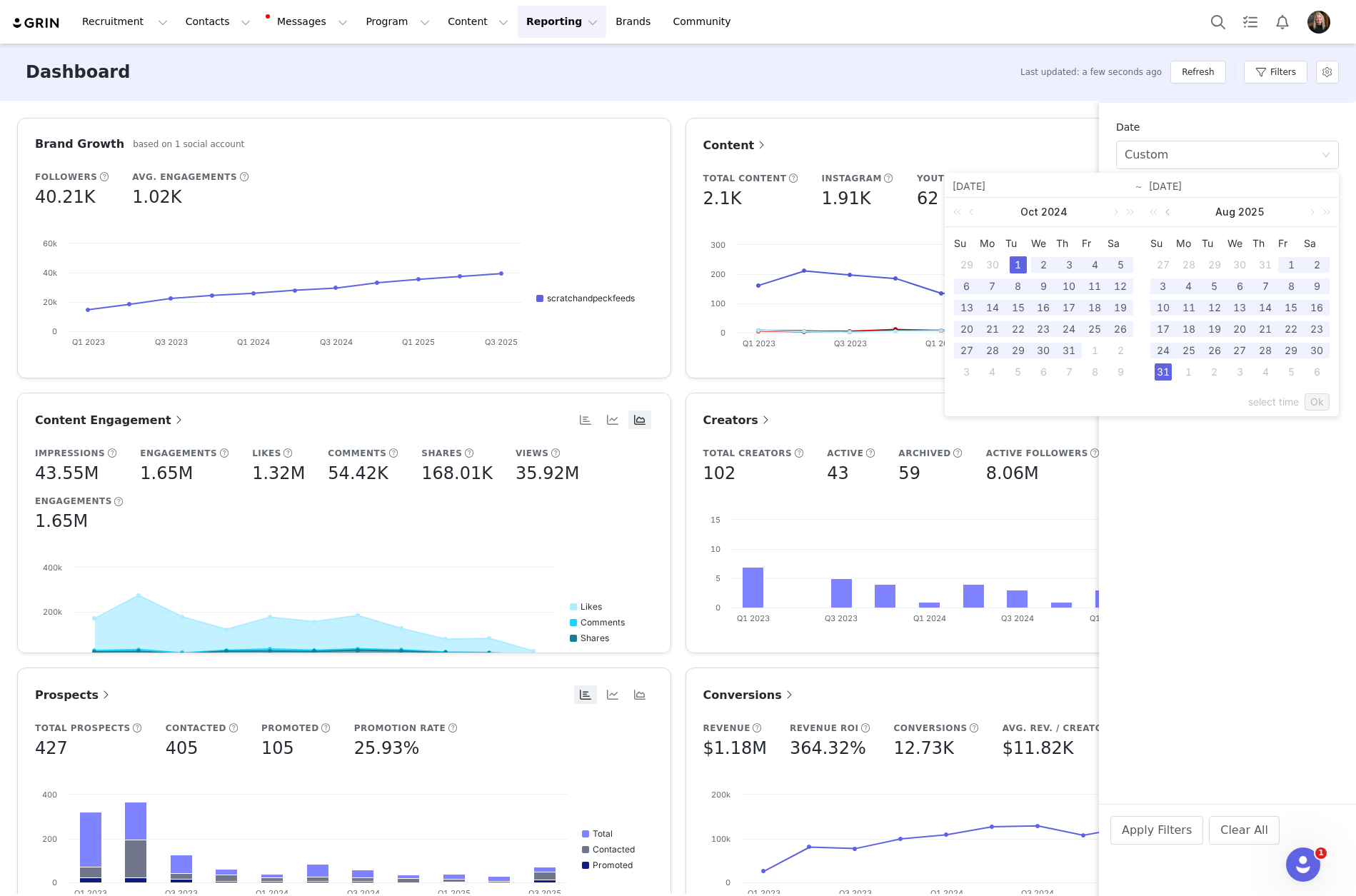
click at [1174, 214] on link at bounding box center [1169, 212] width 13 height 29
click at [1253, 217] on link "2025" at bounding box center [1252, 212] width 29 height 29
click at [1251, 223] on link "[DATE][PHONE_NUMBER][DATE]" at bounding box center [1240, 212] width 75 height 29
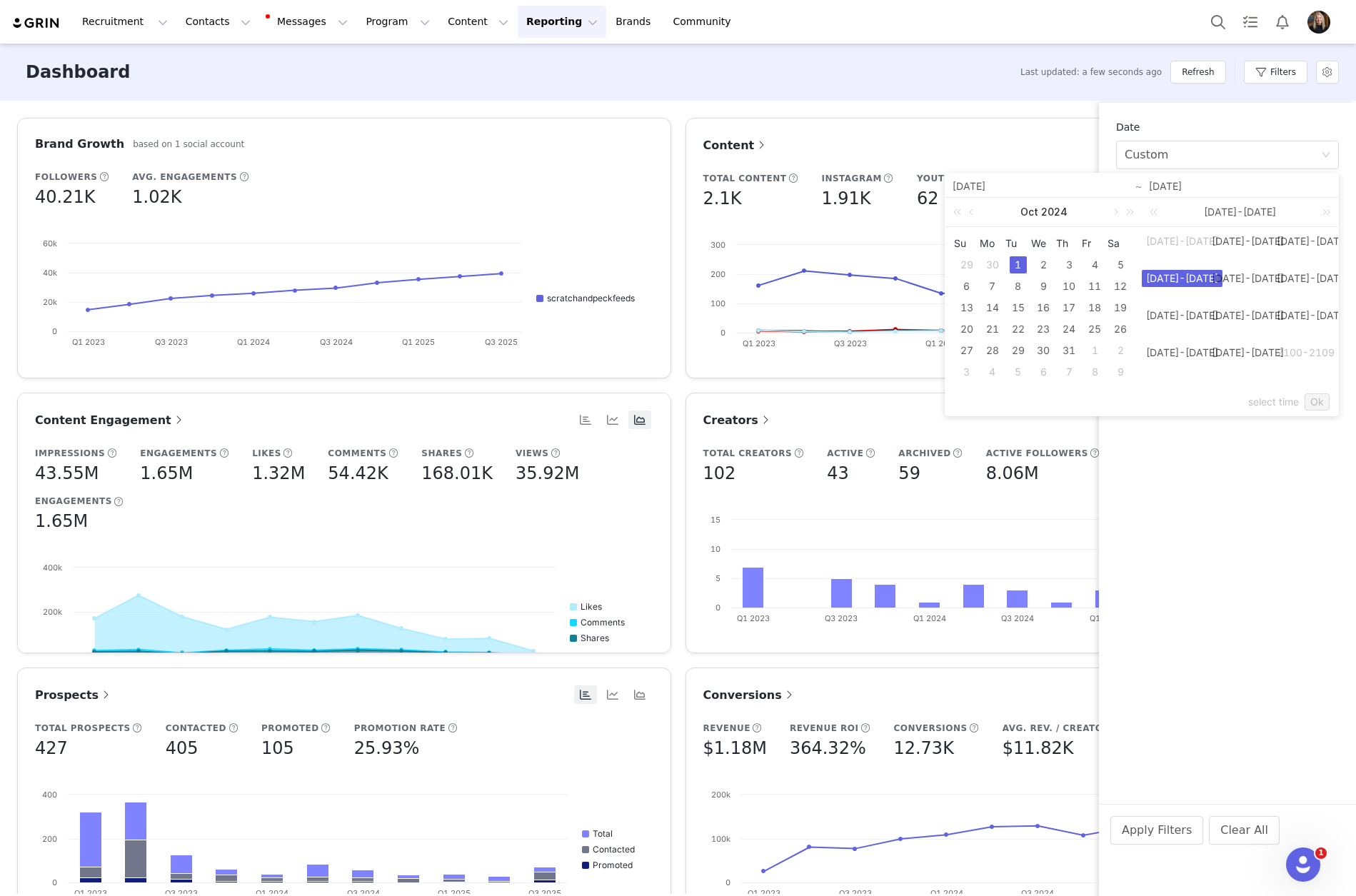
click at [1005, 266] on tr "29 30 1 2 3 4 5" at bounding box center [1043, 264] width 179 height 21
click at [1022, 264] on div "1" at bounding box center [1018, 264] width 17 height 17
type input "[DATE]"
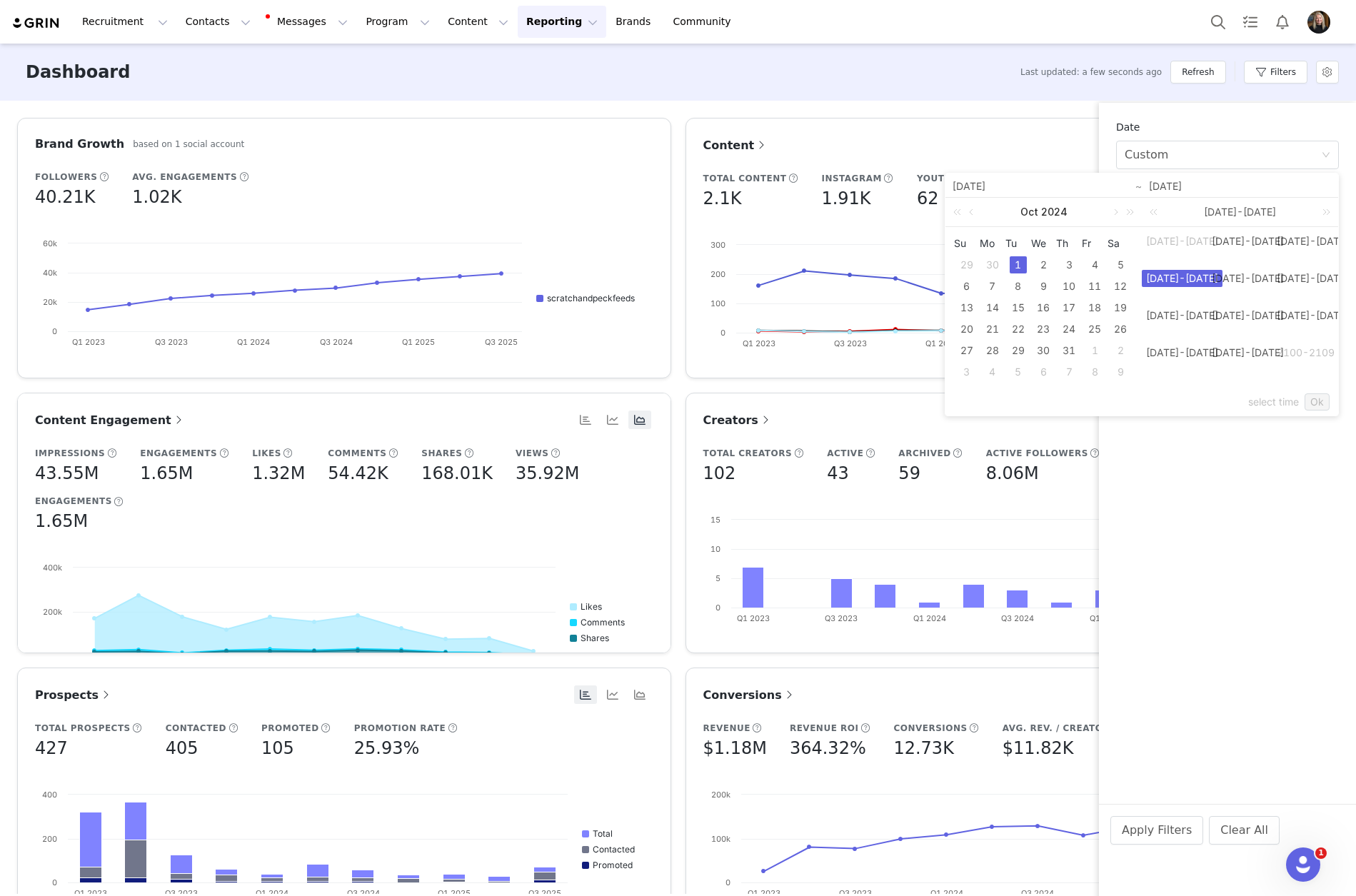
type input "[DATE]"
click at [1236, 214] on div "[DATE]-[DATE]" at bounding box center [1240, 212] width 196 height 29
click at [1285, 220] on div "[DATE]-[DATE]" at bounding box center [1240, 212] width 196 height 29
click at [1176, 276] on link "[DATE]-[DATE]" at bounding box center [1182, 278] width 81 height 17
click at [1283, 280] on link "2024" at bounding box center [1291, 278] width 37 height 17
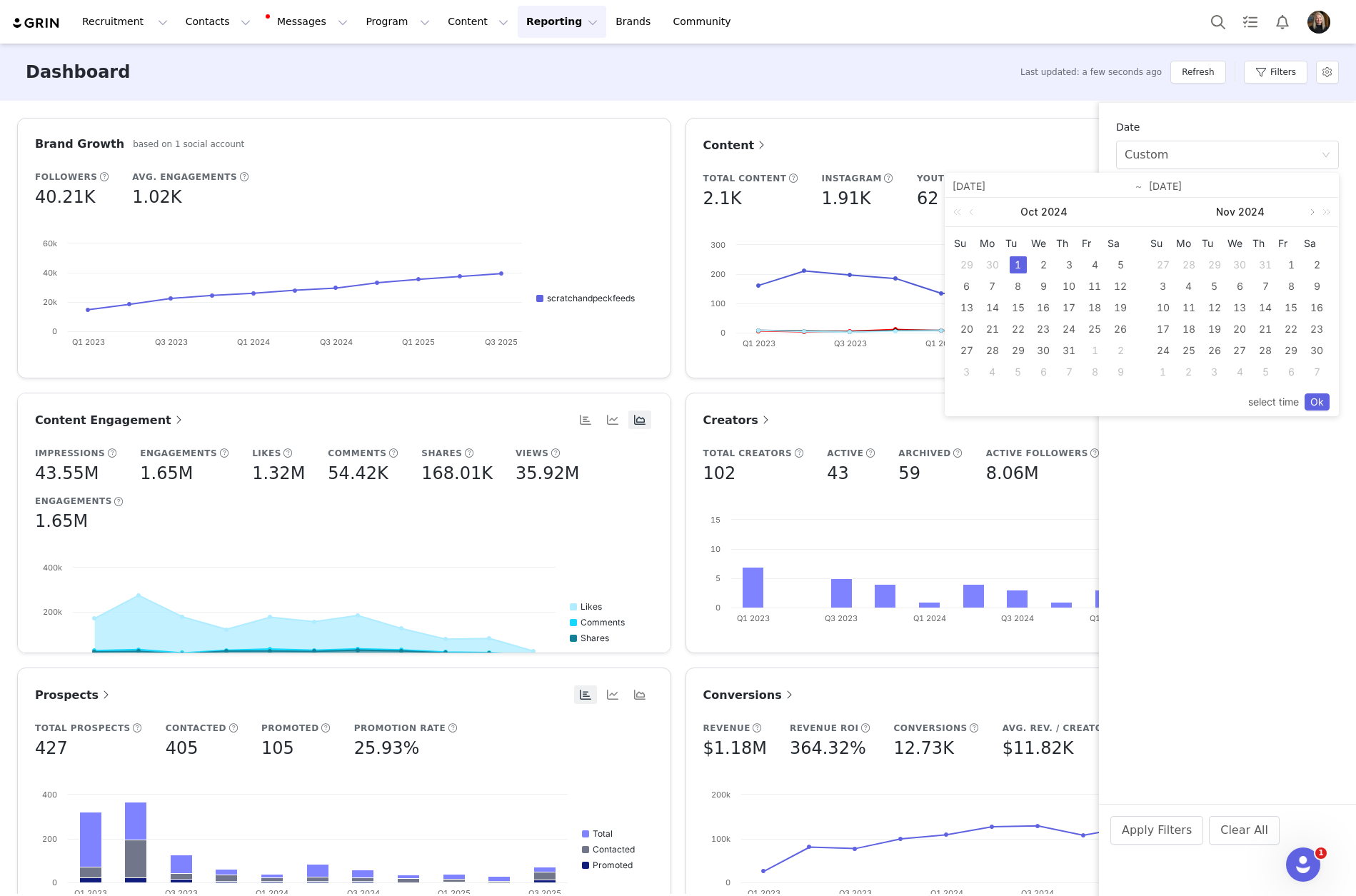
click at [1312, 214] on link at bounding box center [1311, 212] width 13 height 29
click at [1208, 351] on div "31" at bounding box center [1215, 350] width 17 height 17
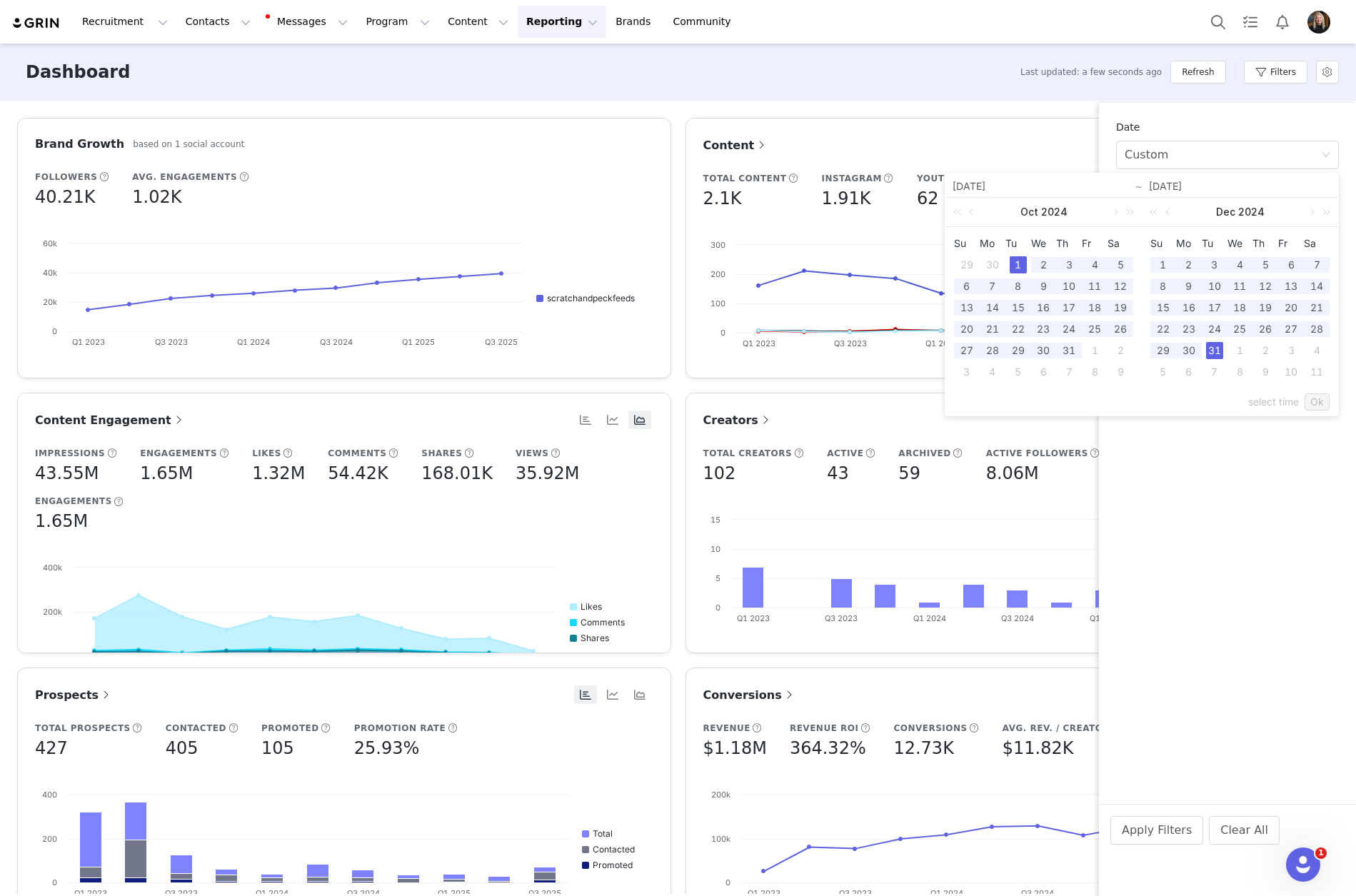
click at [1020, 264] on div "1" at bounding box center [1018, 264] width 17 height 17
type input "[DATE]"
click at [1315, 401] on link "Ok" at bounding box center [1317, 401] width 25 height 17
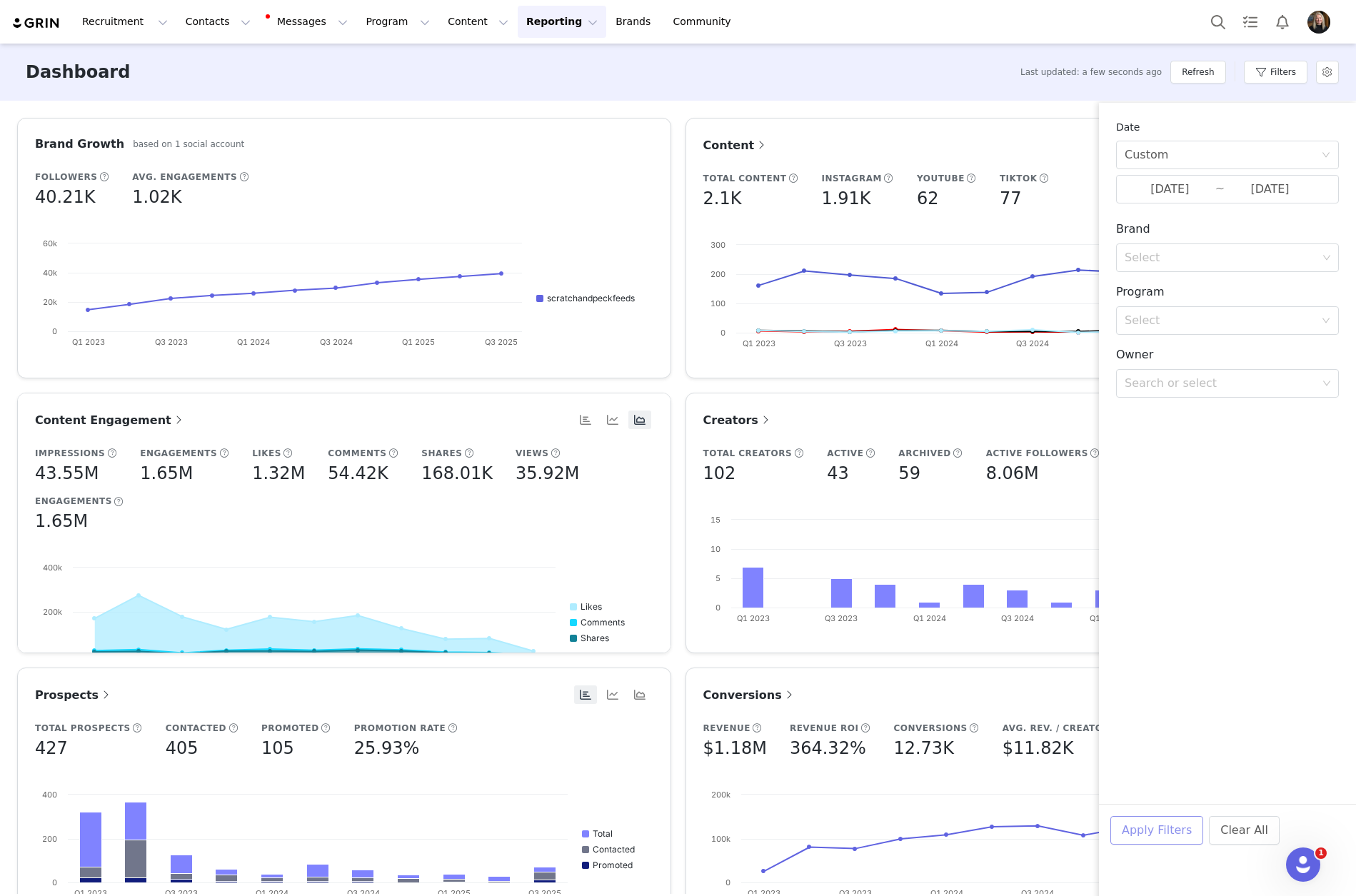
click at [1176, 825] on button "Apply Filters" at bounding box center [1157, 830] width 93 height 29
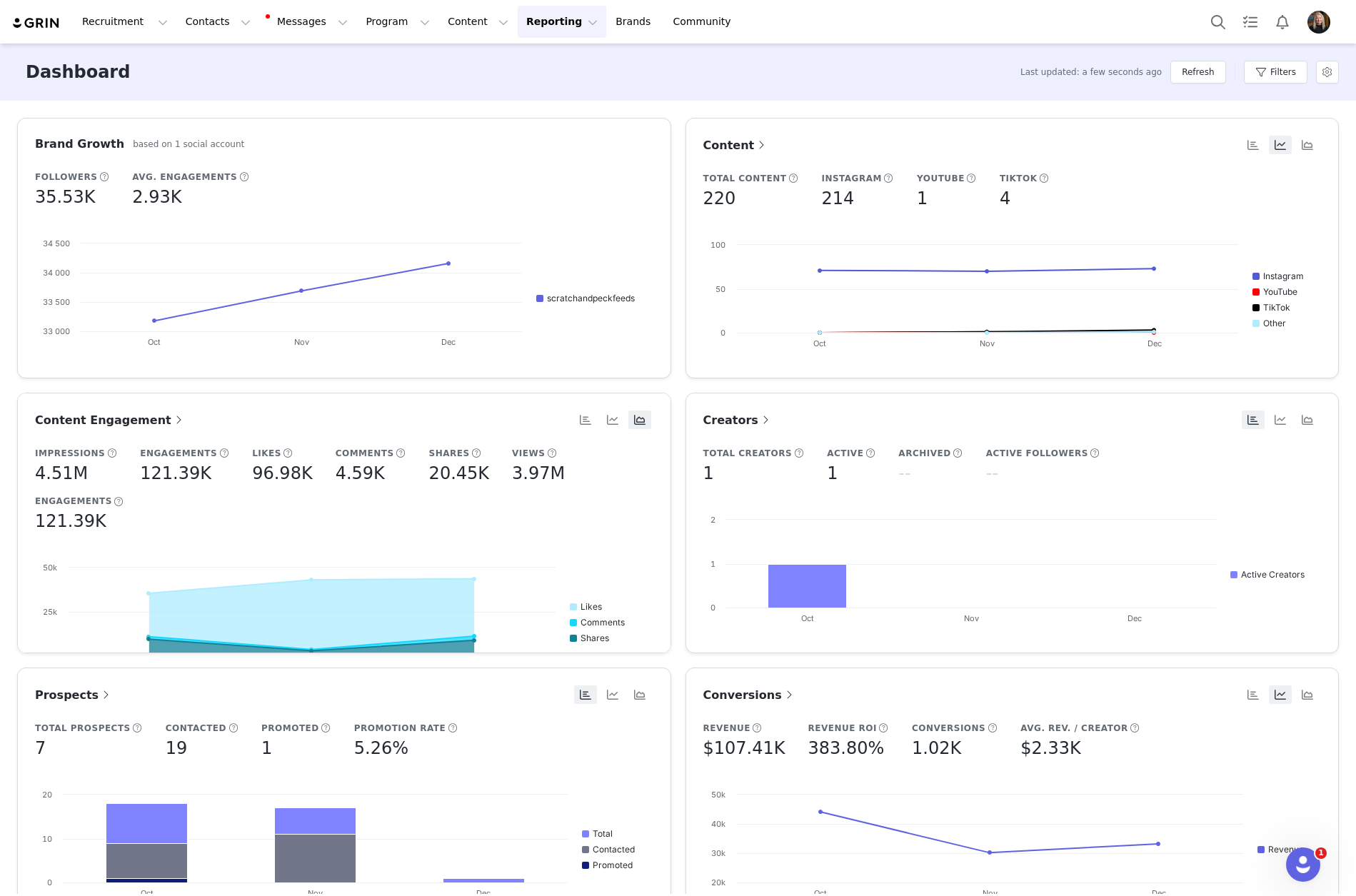
click at [518, 17] on button "Reporting Reporting" at bounding box center [562, 22] width 89 height 32
click at [529, 90] on p "Report Builder" at bounding box center [513, 89] width 72 height 15
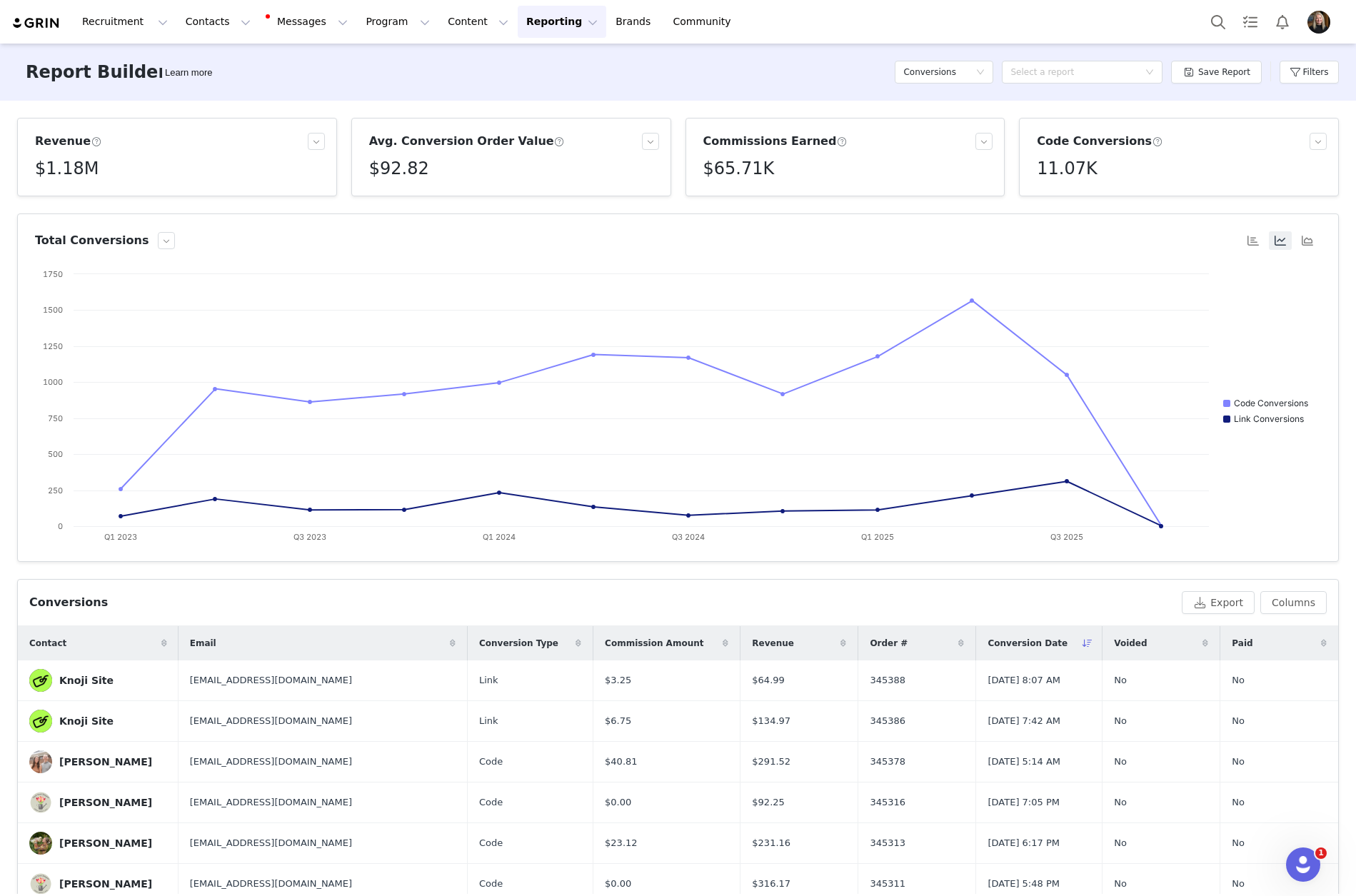
click at [1317, 141] on article "Code Conversions 11.07K" at bounding box center [1179, 157] width 320 height 78
click at [1314, 141] on button "button" at bounding box center [1318, 141] width 17 height 17
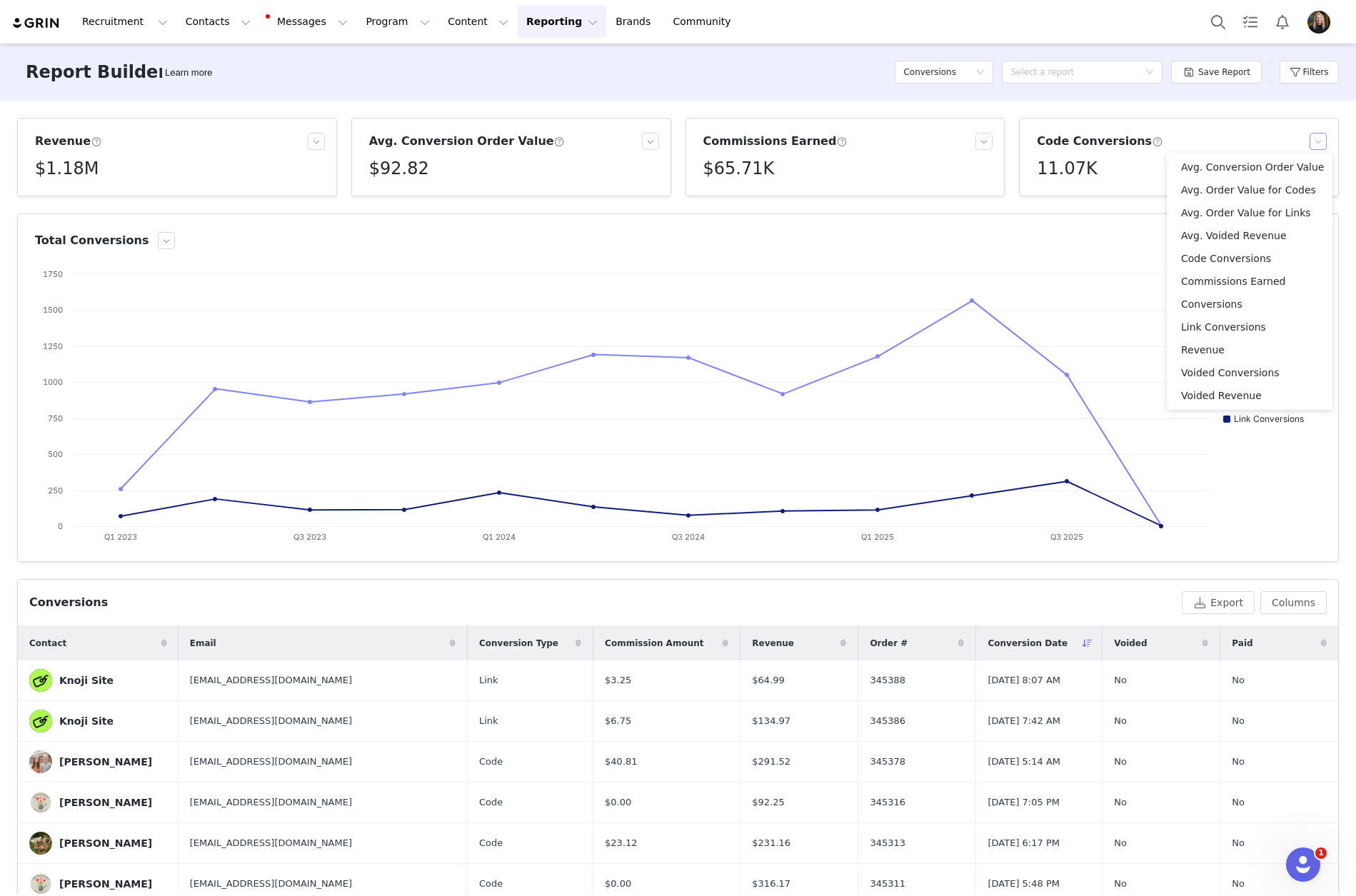
click at [1314, 141] on button "button" at bounding box center [1318, 141] width 17 height 17
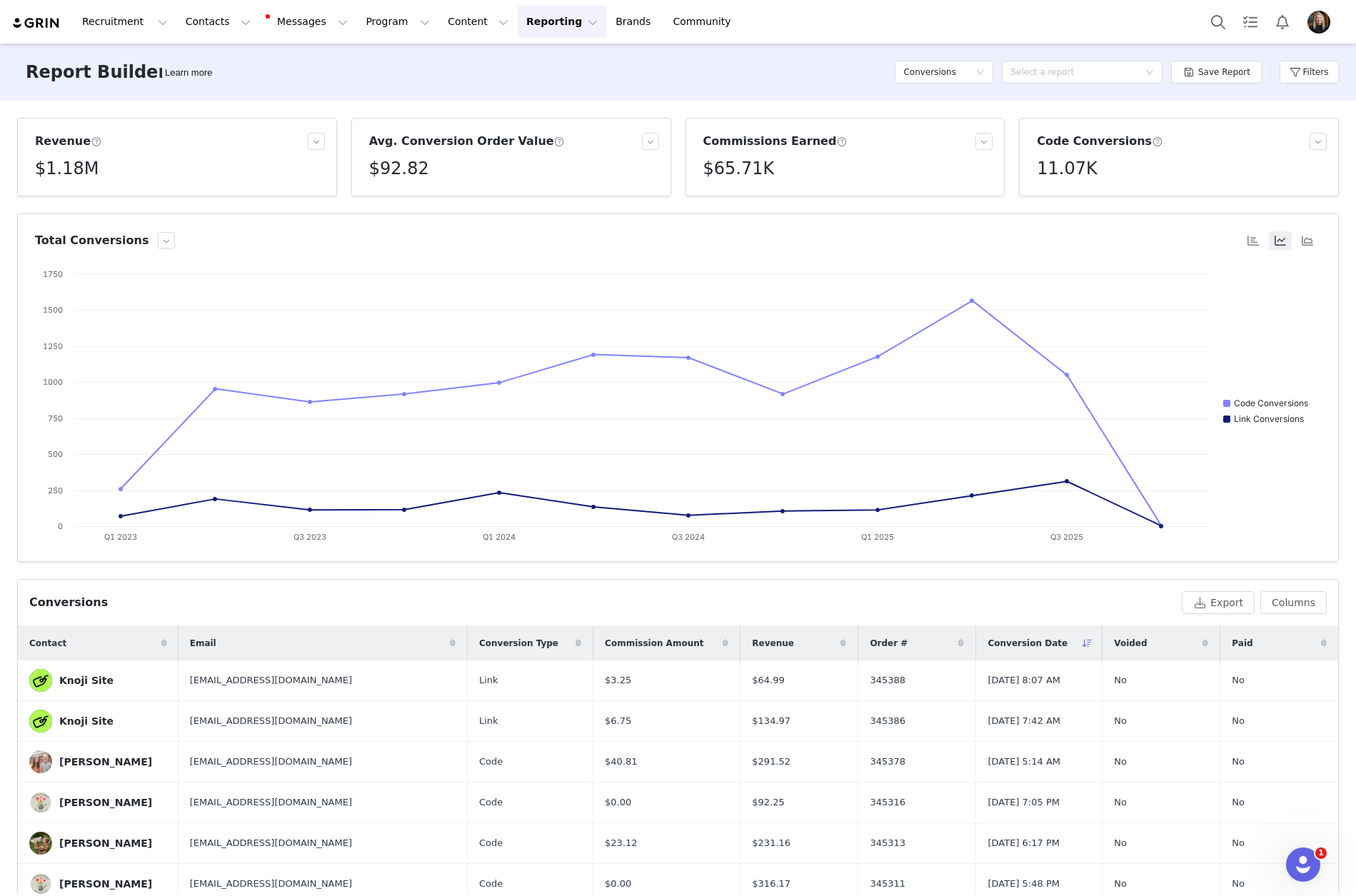
click at [518, 26] on button "Reporting Reporting" at bounding box center [562, 22] width 89 height 32
click at [521, 89] on p "Report Builder" at bounding box center [513, 89] width 72 height 15
click at [373, 20] on button "Program Program" at bounding box center [398, 22] width 81 height 32
click at [379, 67] on p "Activations" at bounding box center [361, 63] width 55 height 15
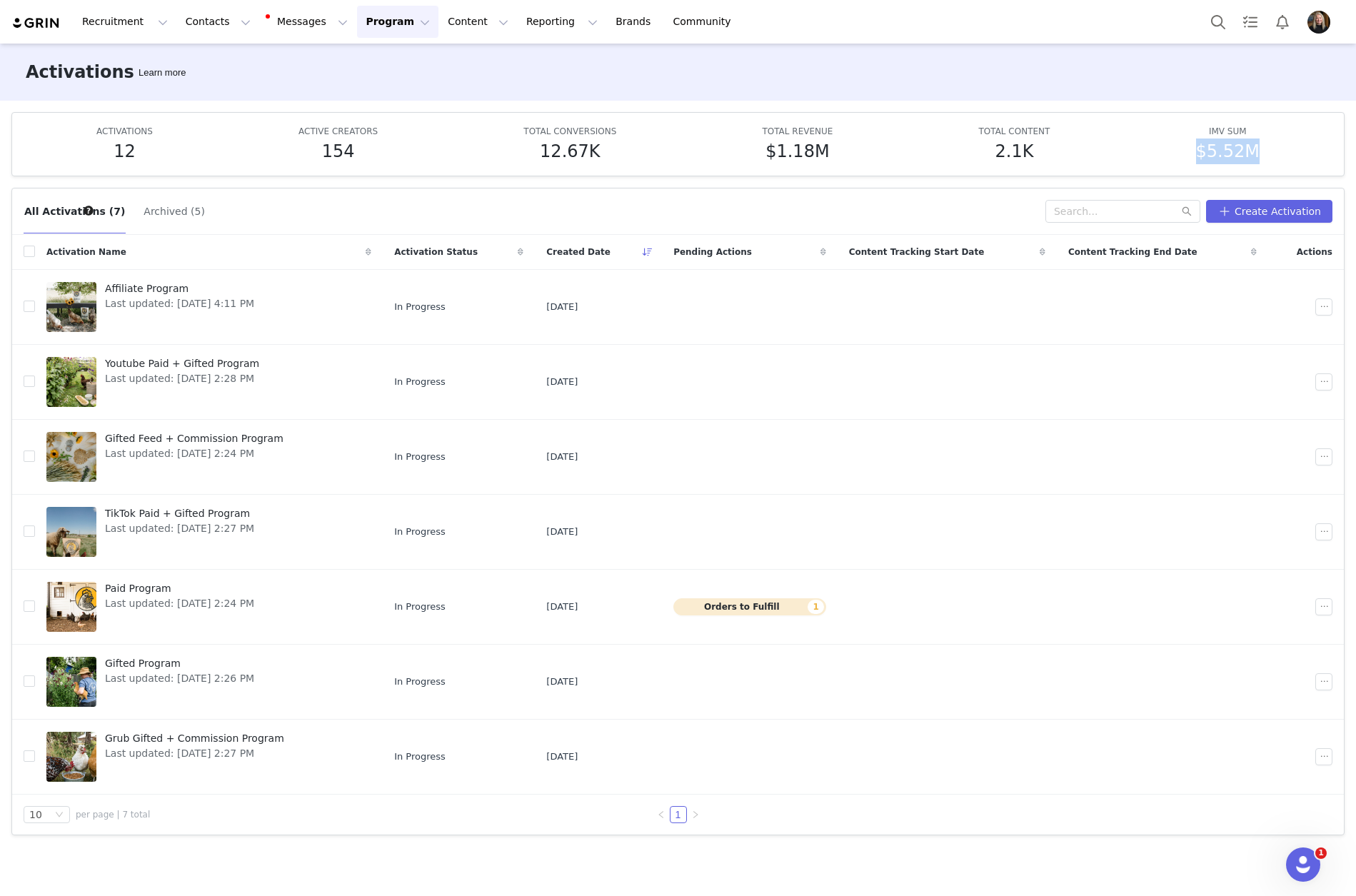
drag, startPoint x: 1270, startPoint y: 153, endPoint x: 1174, endPoint y: 165, distance: 96.7
click at [1174, 165] on article "ACTIVATIONS 12 ACTIVE CREATORS 154 TOTAL CONVERSIONS 12.67K TOTAL REVENUE $1.18…" at bounding box center [678, 144] width 1333 height 64
click at [683, 100] on div "Activations Learn more" at bounding box center [678, 72] width 1356 height 57
drag, startPoint x: 1275, startPoint y: 155, endPoint x: 1171, endPoint y: 165, distance: 104.5
click at [1171, 165] on article "ACTIVATIONS 12 ACTIVE CREATORS 154 TOTAL CONVERSIONS 12.67K TOTAL REVENUE $1.18…" at bounding box center [678, 144] width 1333 height 64
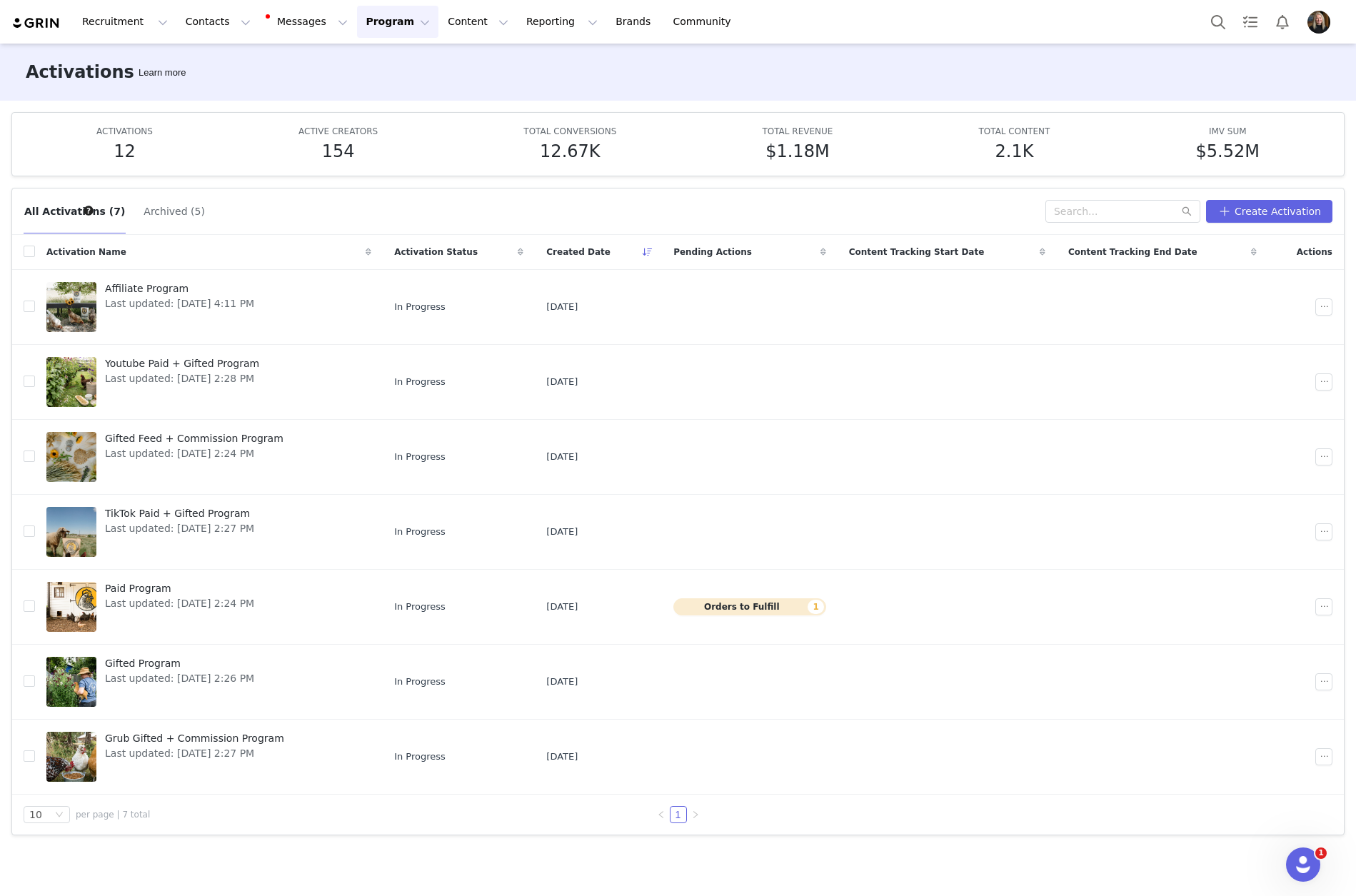
click at [652, 123] on article "ACTIVATIONS 12 ACTIVE CREATORS 154 TOTAL CONVERSIONS 12.67K TOTAL REVENUE $1.18…" at bounding box center [678, 144] width 1333 height 64
click at [373, 38] on div "Recruitment Recruitment Creator Search Curated Lists Landing Pages Web Extensio…" at bounding box center [678, 22] width 1356 height 44
click at [362, 26] on button "Program Program" at bounding box center [398, 22] width 81 height 32
click at [357, 27] on button "Program Program" at bounding box center [398, 22] width 81 height 32
click at [518, 28] on button "Reporting Reporting" at bounding box center [562, 22] width 89 height 32
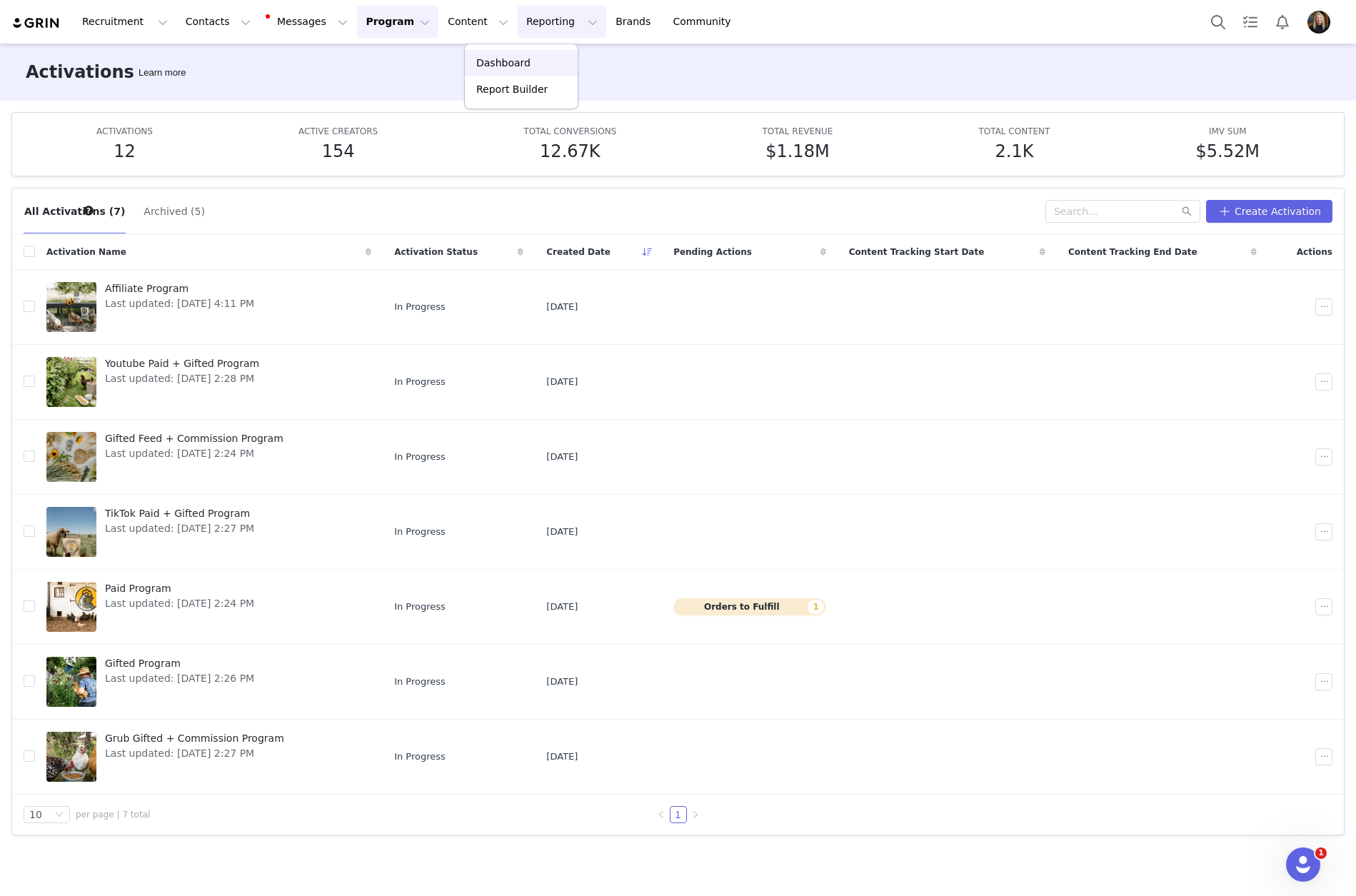
click at [513, 57] on p "Dashboard" at bounding box center [504, 63] width 54 height 15
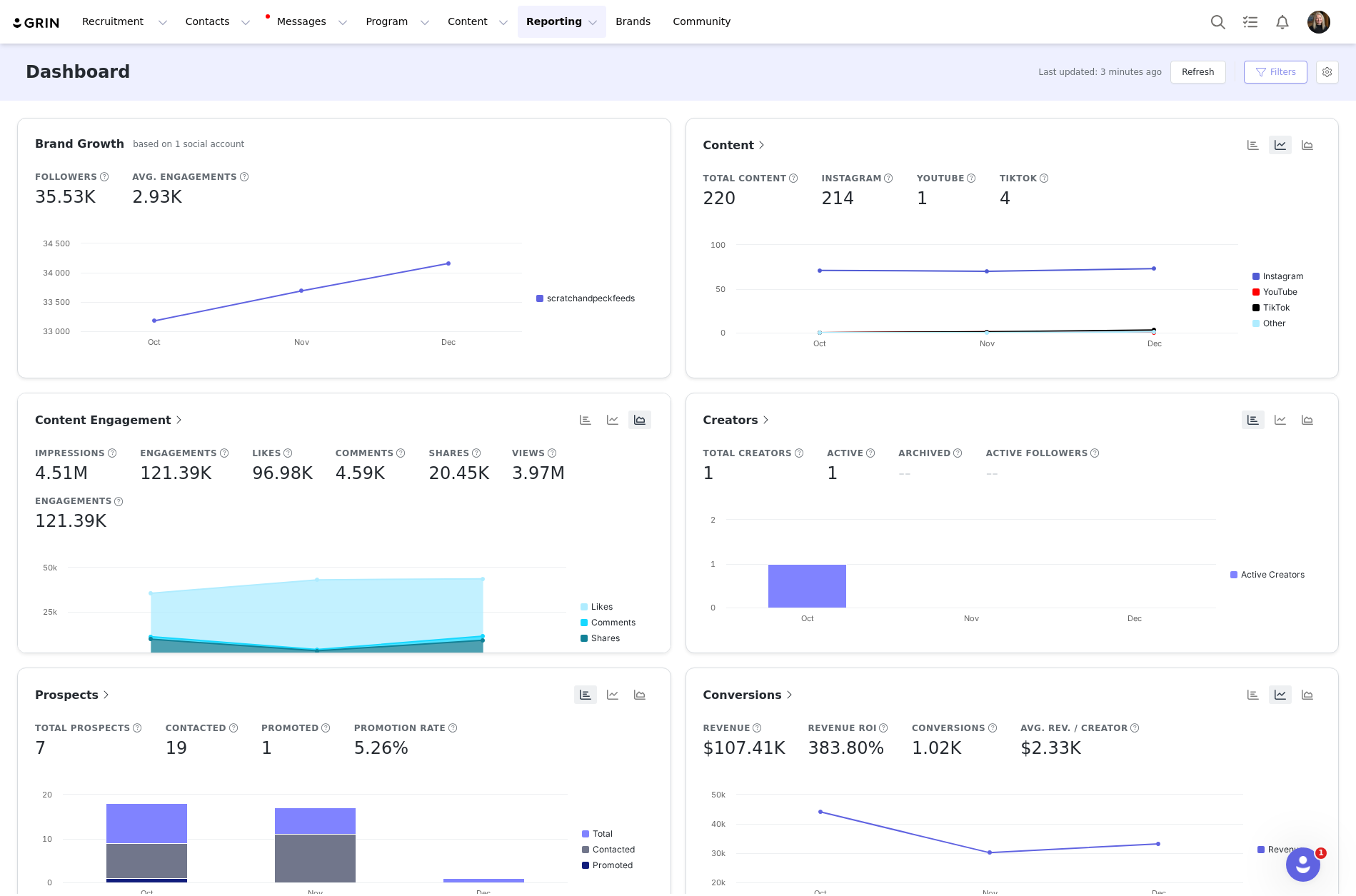
click at [1281, 73] on button "Filters" at bounding box center [1275, 72] width 64 height 23
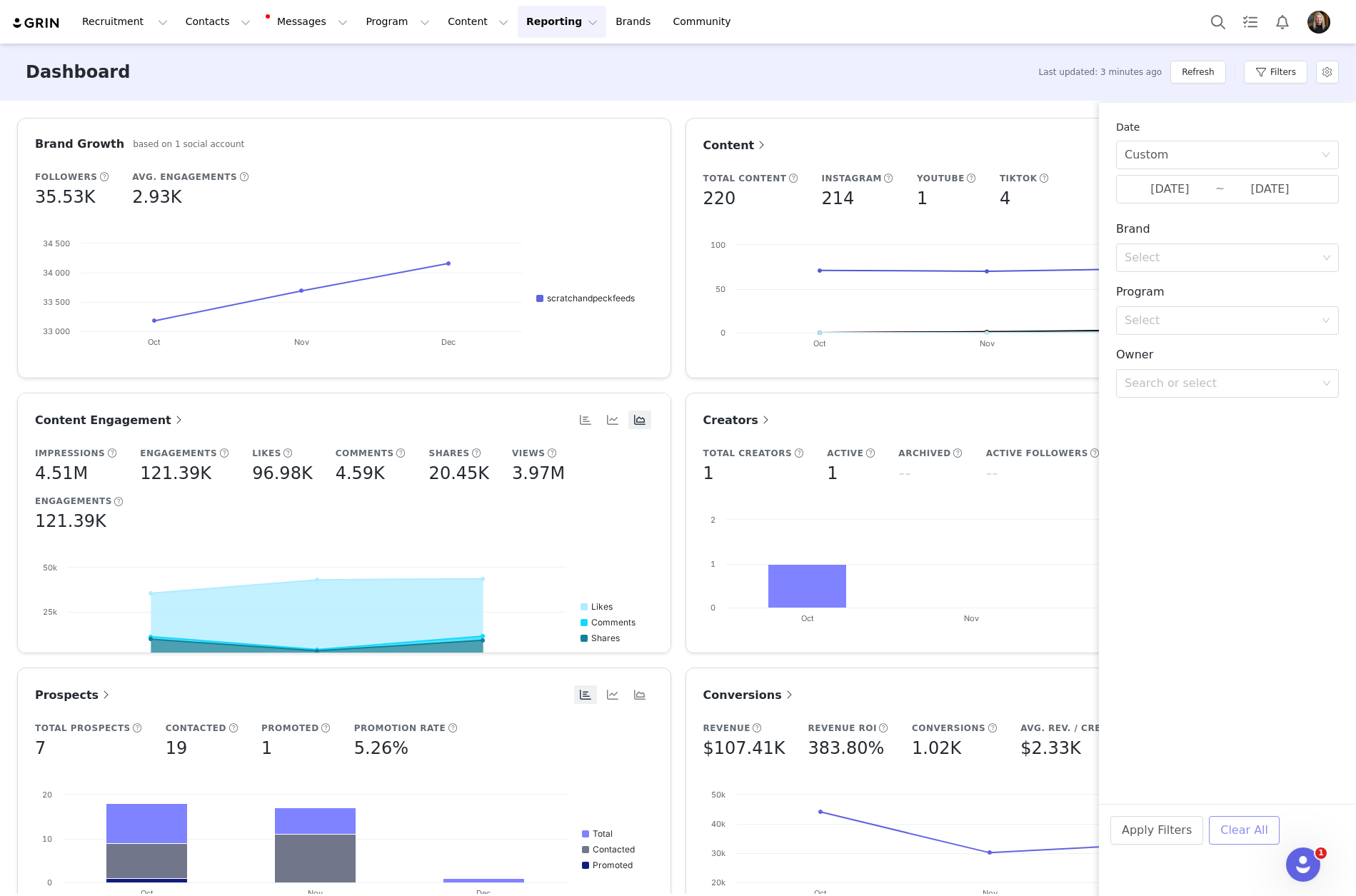
click at [1239, 834] on button "Clear All" at bounding box center [1244, 830] width 71 height 29
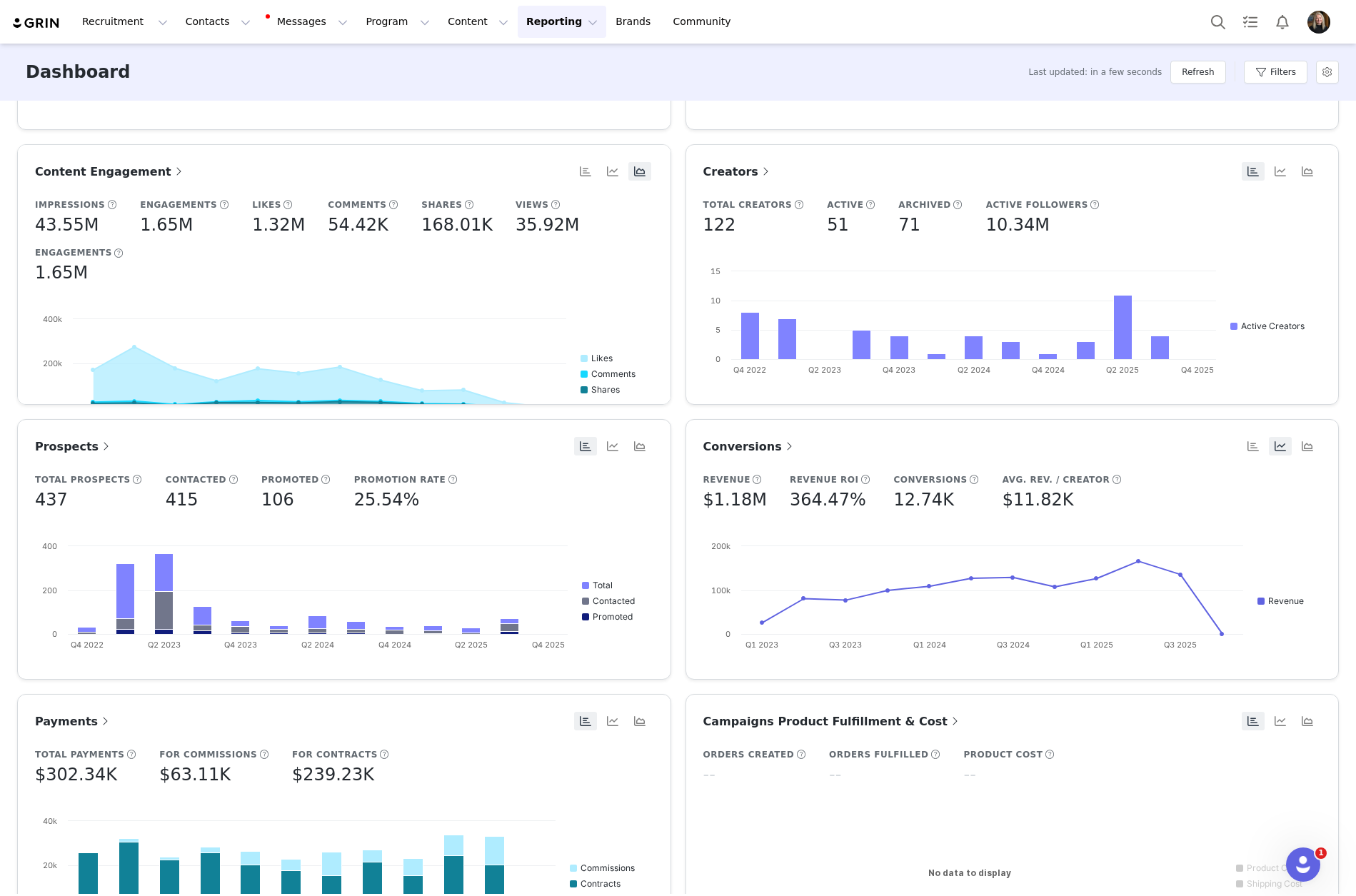
scroll to position [214, 0]
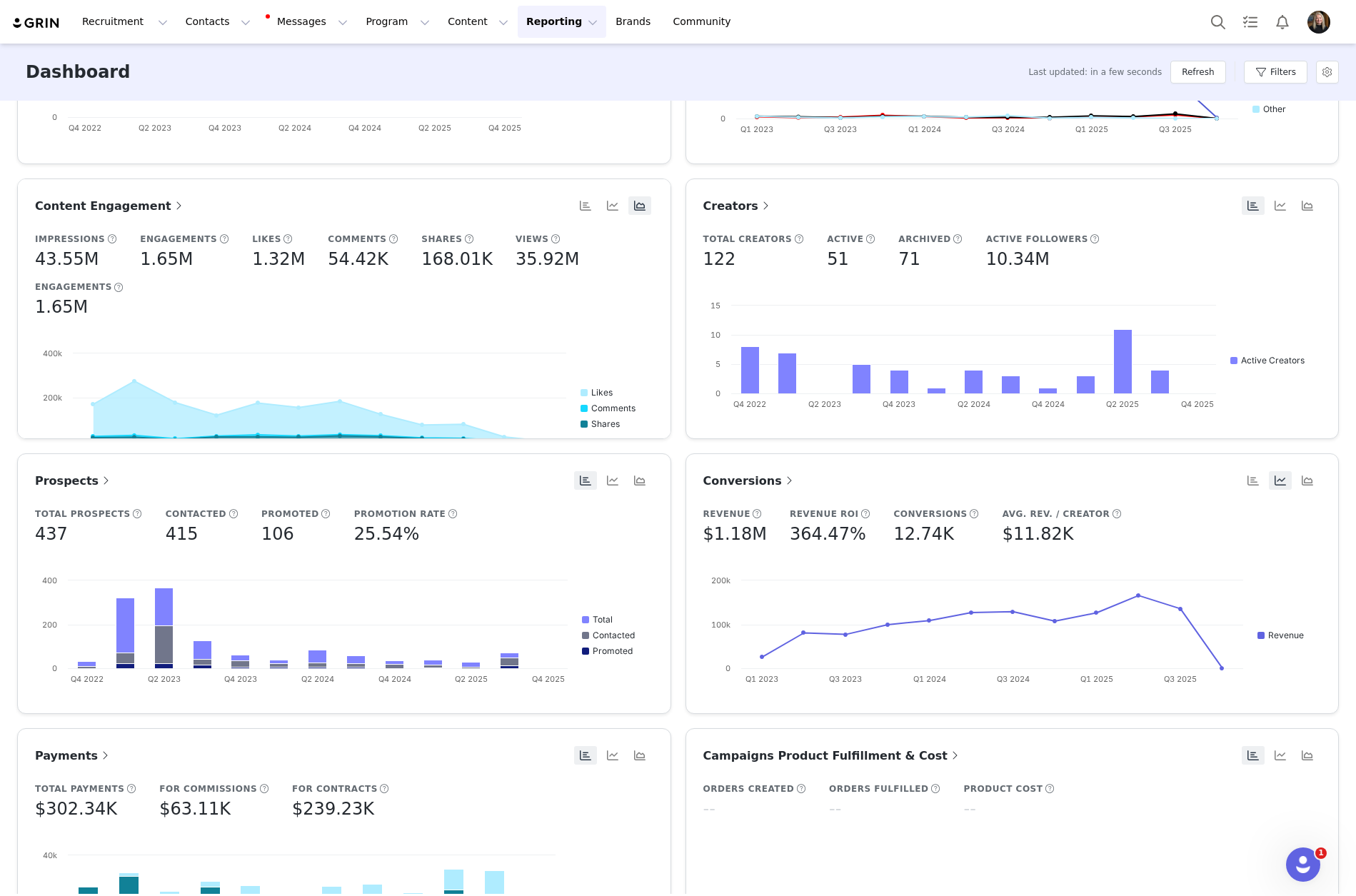
click at [105, 207] on span "Content Engagement" at bounding box center [111, 206] width 151 height 14
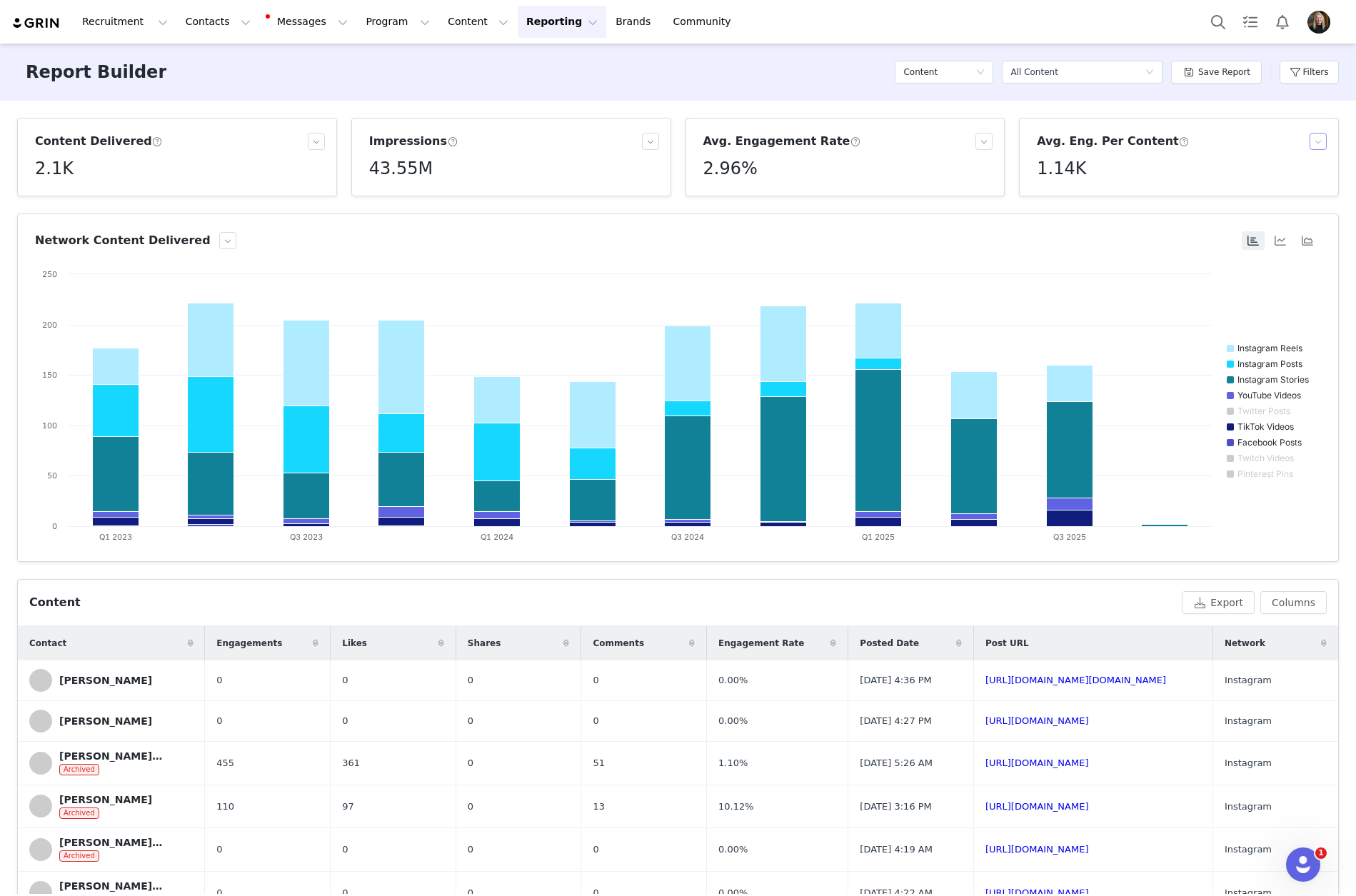
click at [1314, 140] on button "button" at bounding box center [1318, 141] width 17 height 17
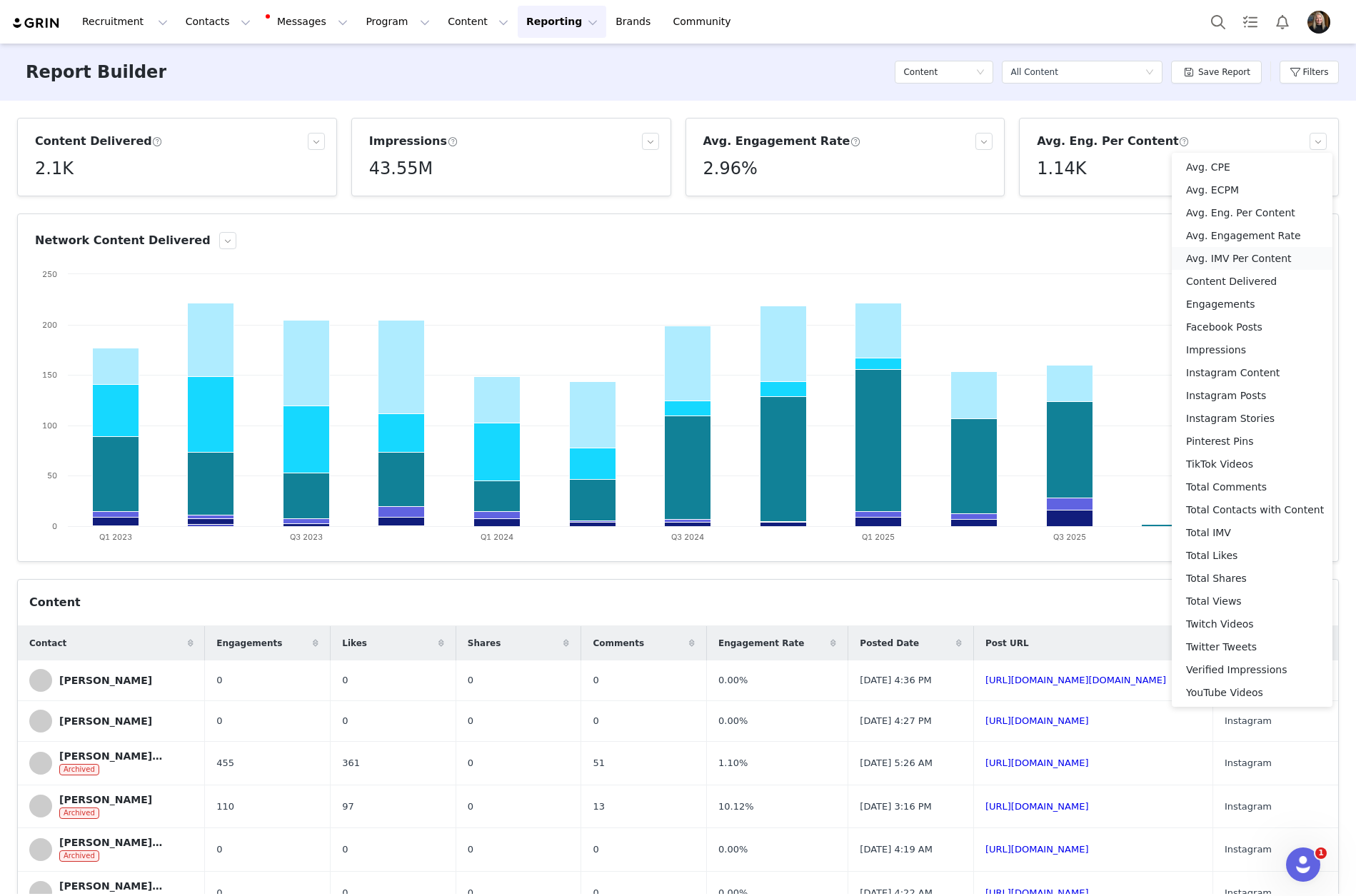
click at [1266, 260] on li "Avg. IMV Per Content" at bounding box center [1252, 258] width 160 height 23
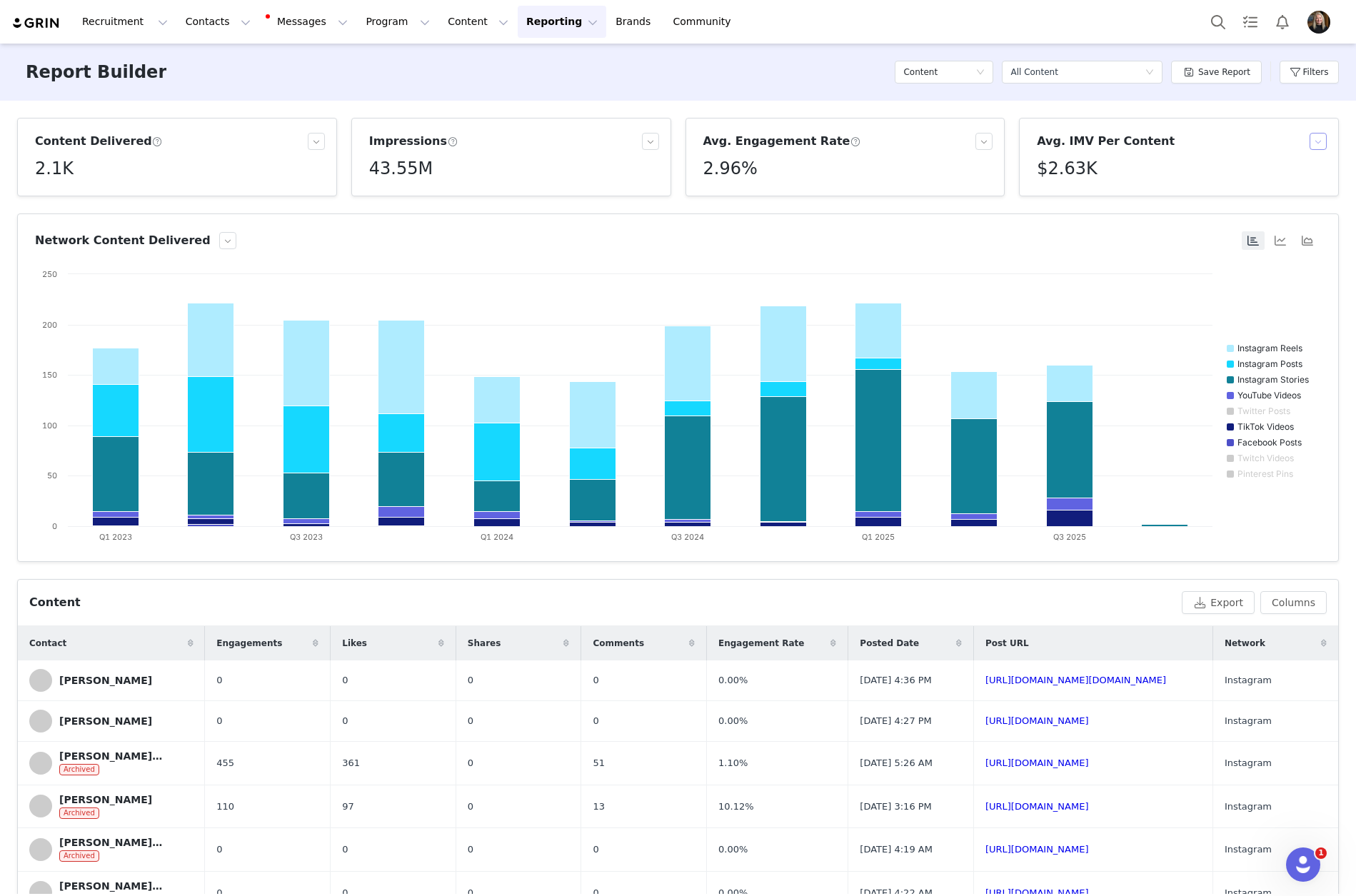
click at [1310, 138] on button "button" at bounding box center [1318, 141] width 17 height 17
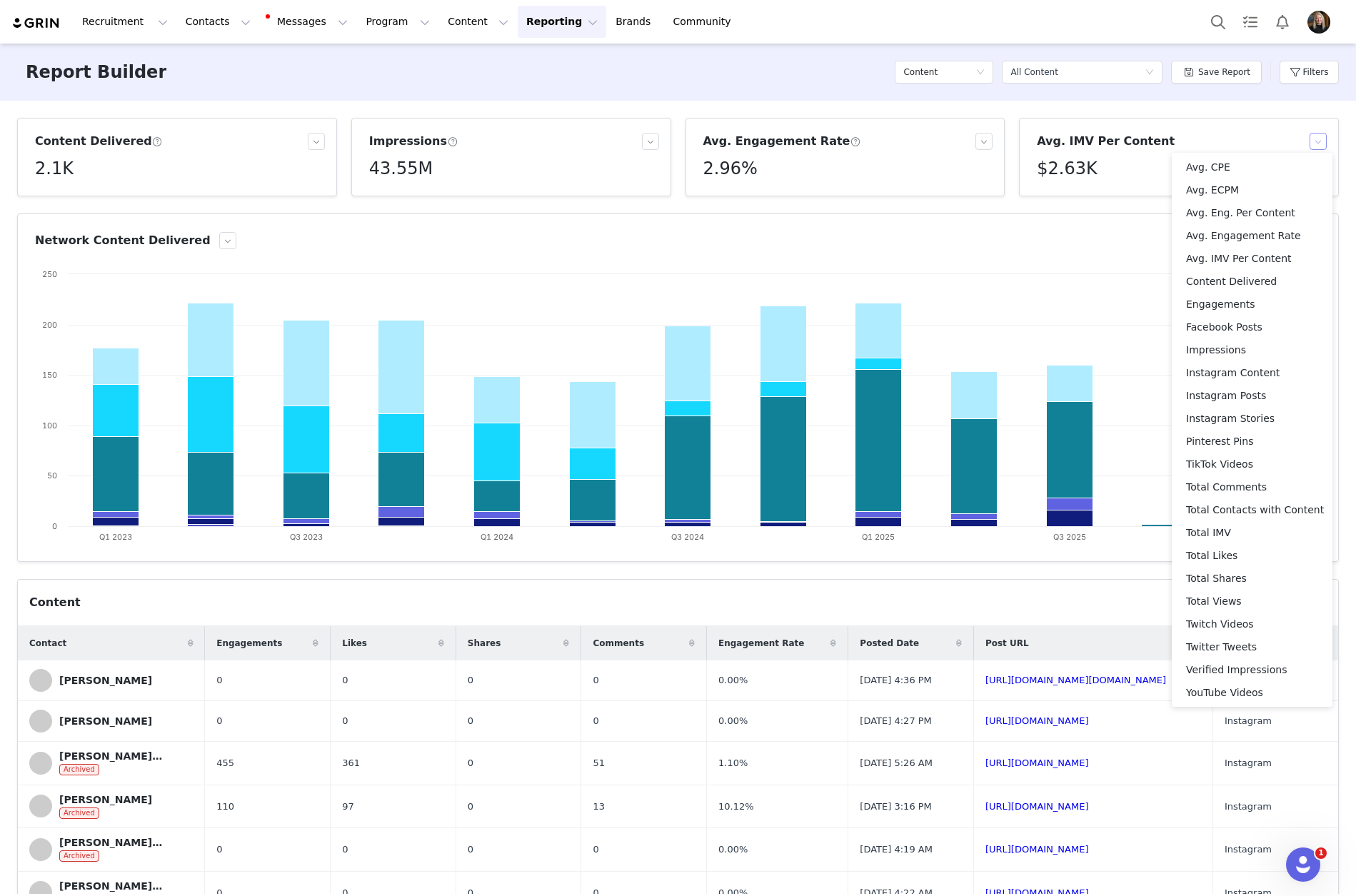
click at [1310, 138] on button "button" at bounding box center [1318, 141] width 17 height 17
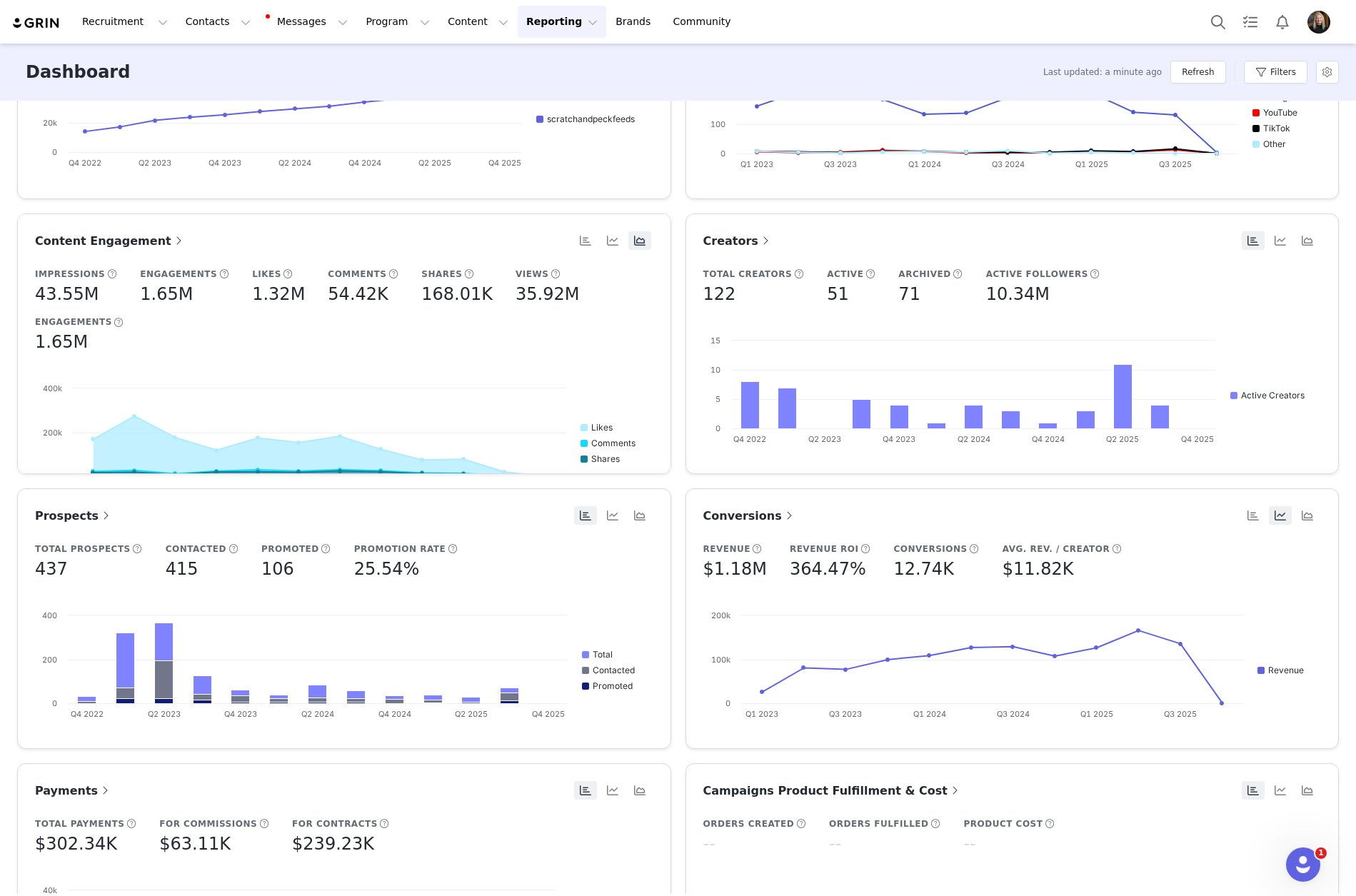
scroll to position [214, 0]
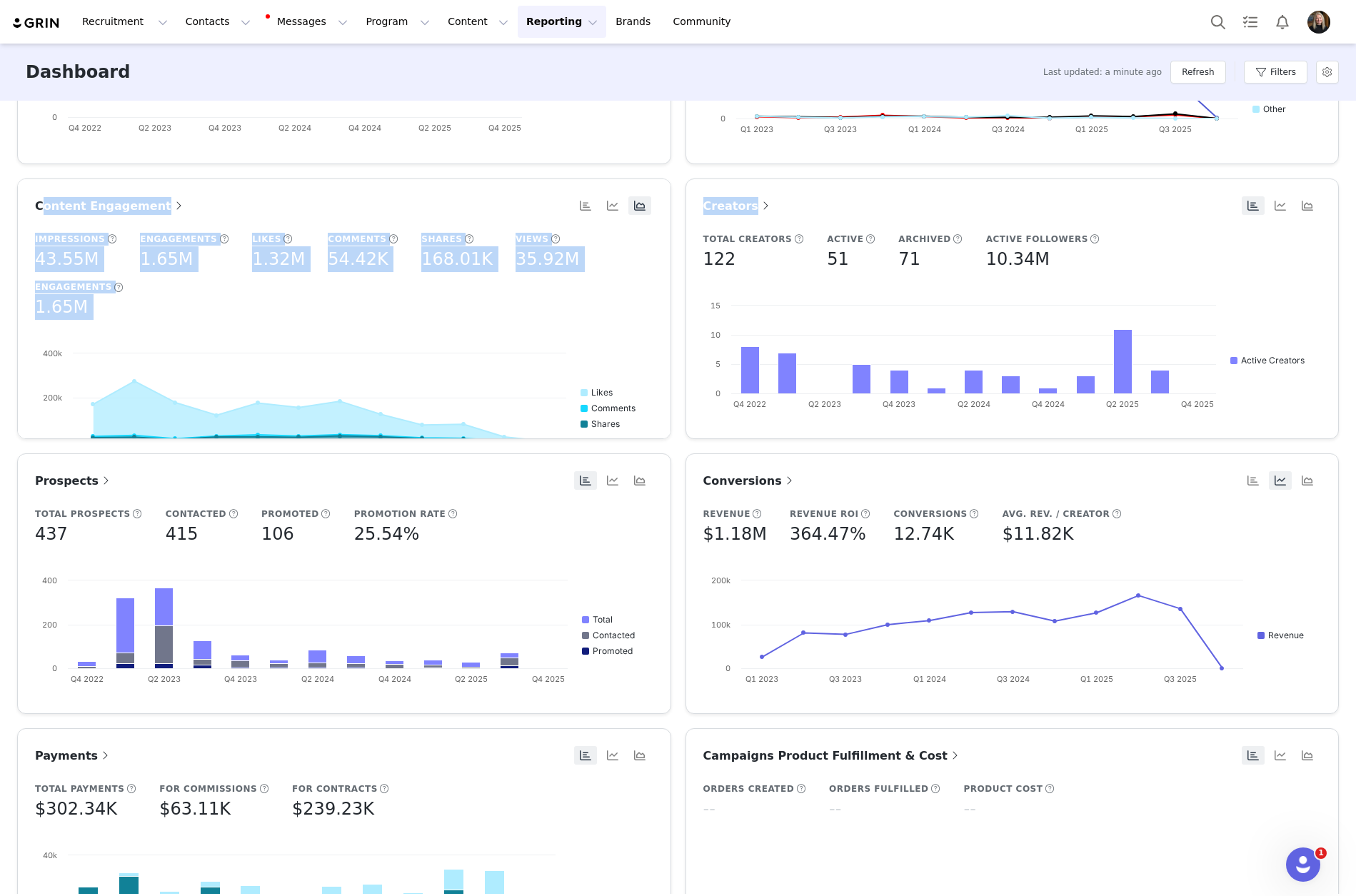
drag, startPoint x: 31, startPoint y: 204, endPoint x: 679, endPoint y: 277, distance: 652.1
click at [679, 277] on div "Brand Growth based on 1 social account Followers 40.22K Avg. Engagements 1K Cre…" at bounding box center [678, 591] width 1336 height 1375
click at [664, 258] on article "Content Engagement Impressions 43.55M Engagements 1.65M Likes 1.32M Comments 54…" at bounding box center [344, 309] width 655 height 261
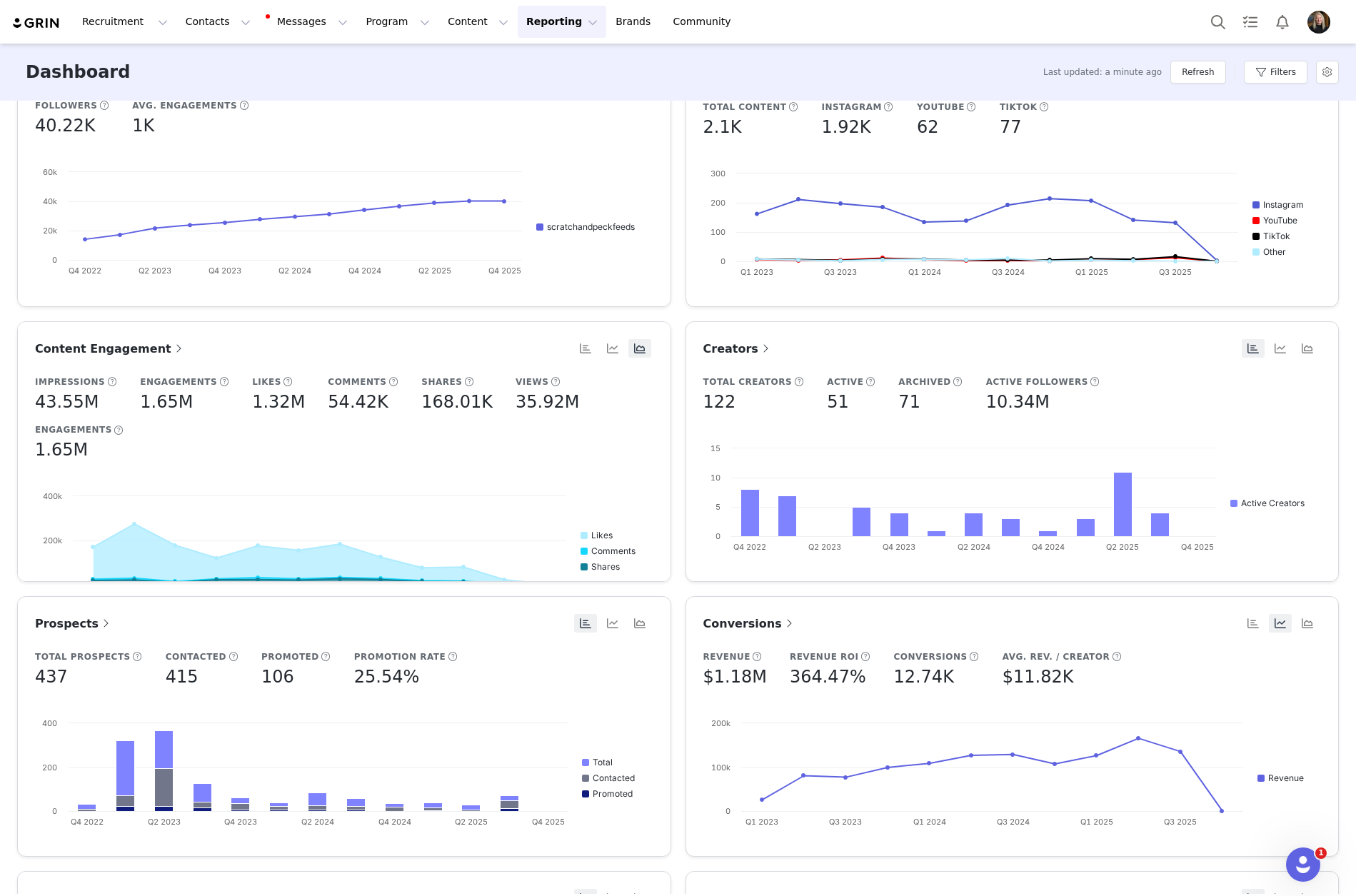
scroll to position [0, 0]
